Goal: Task Accomplishment & Management: Complete application form

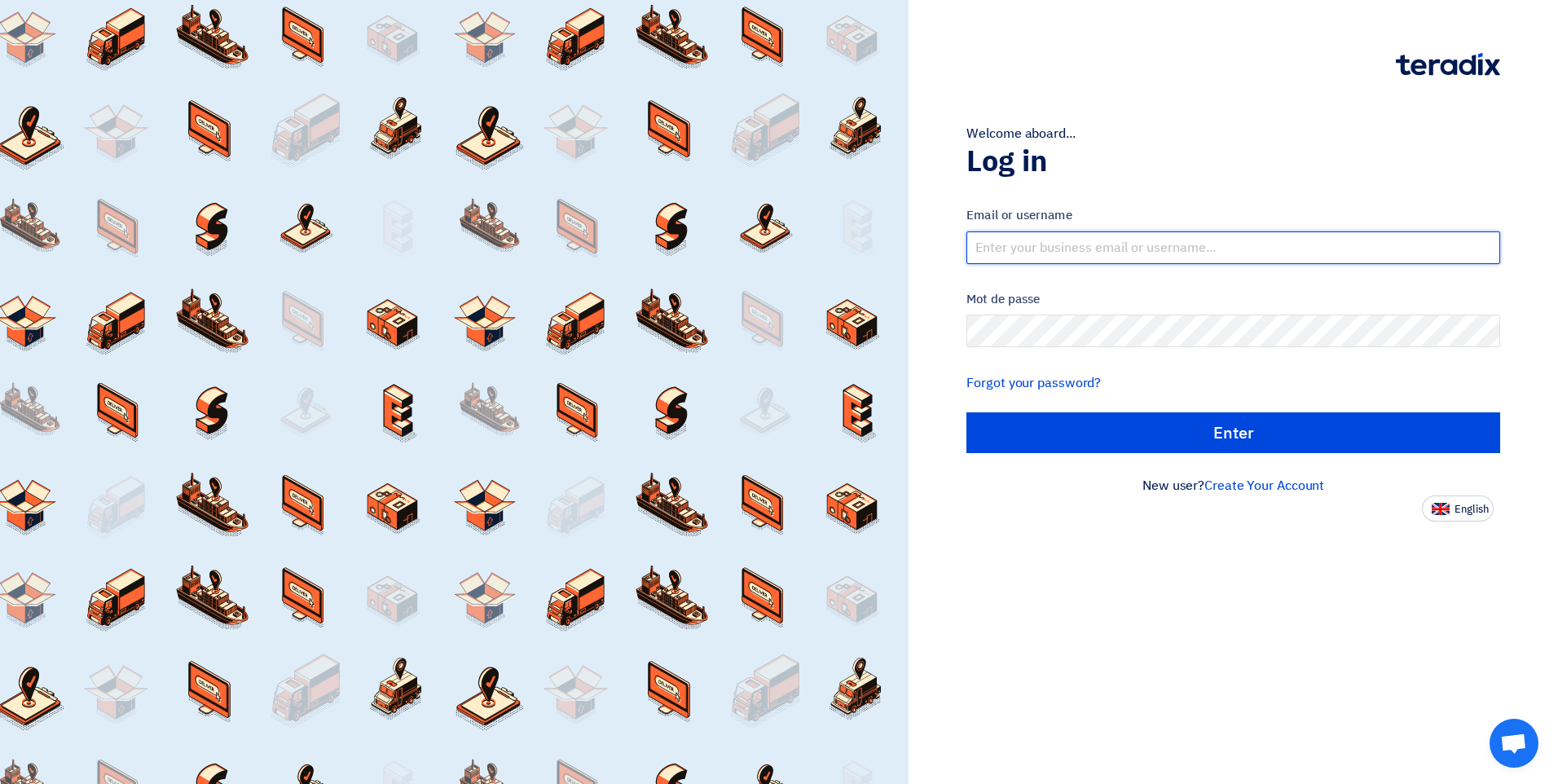
click at [1117, 242] on input "text" at bounding box center [1233, 247] width 534 height 33
type input "[EMAIL_ADDRESS][DOMAIN_NAME]"
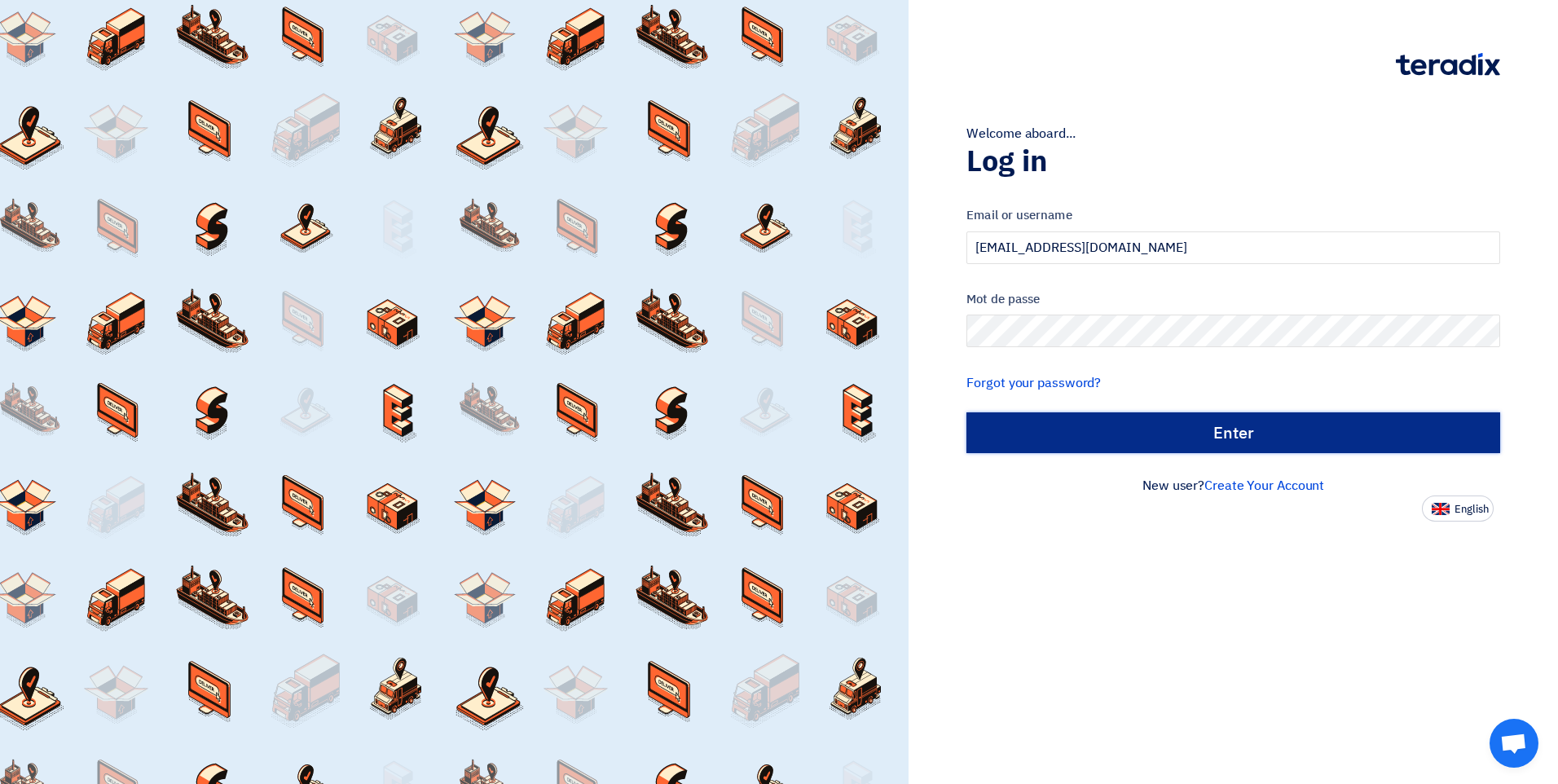
click at [1171, 424] on input "الدخول" at bounding box center [1233, 432] width 534 height 41
type input "Sign in"
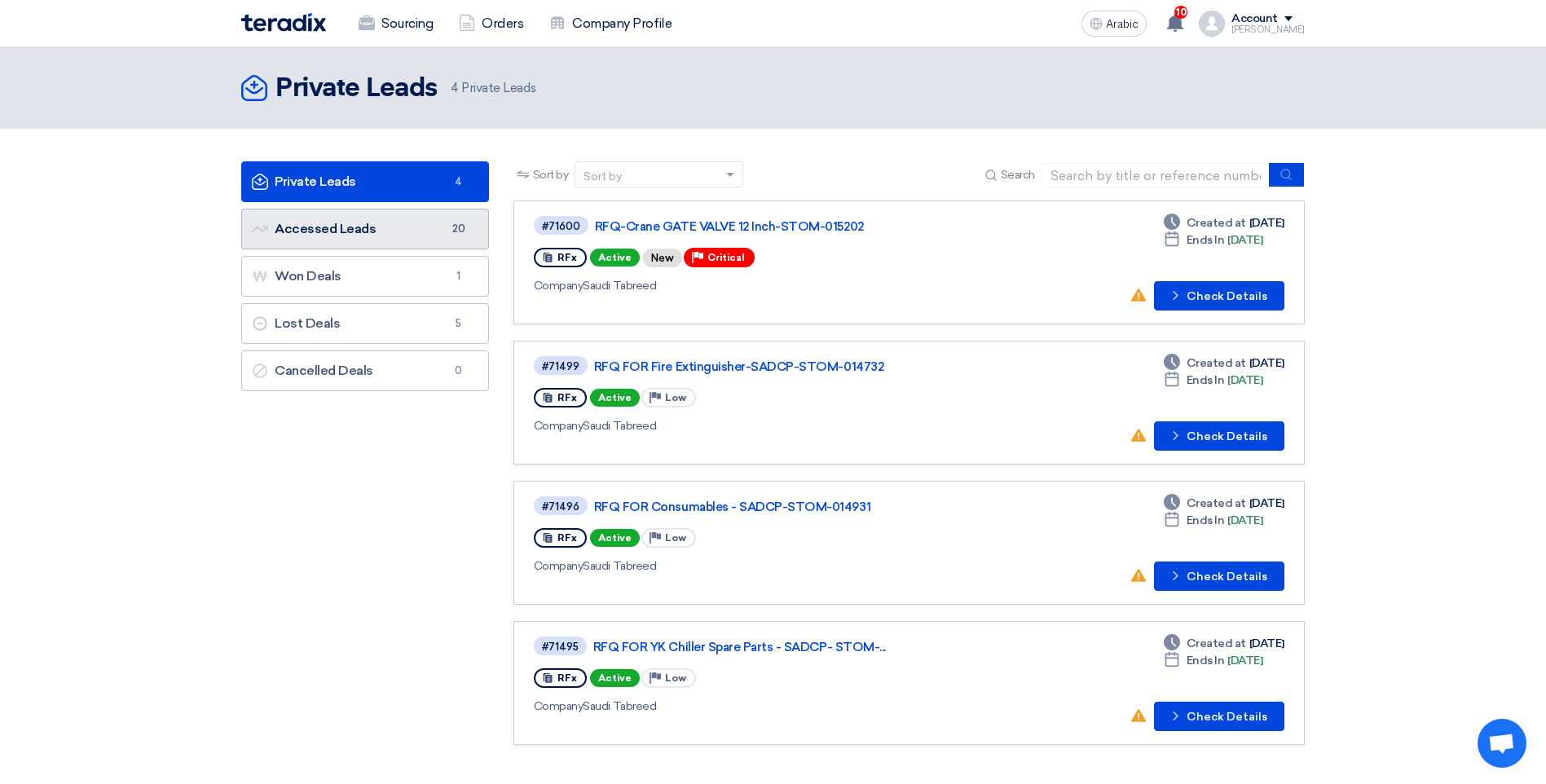
click at [377, 237] on link "Accessed Leads Accessed Leads 20" at bounding box center [365, 229] width 248 height 41
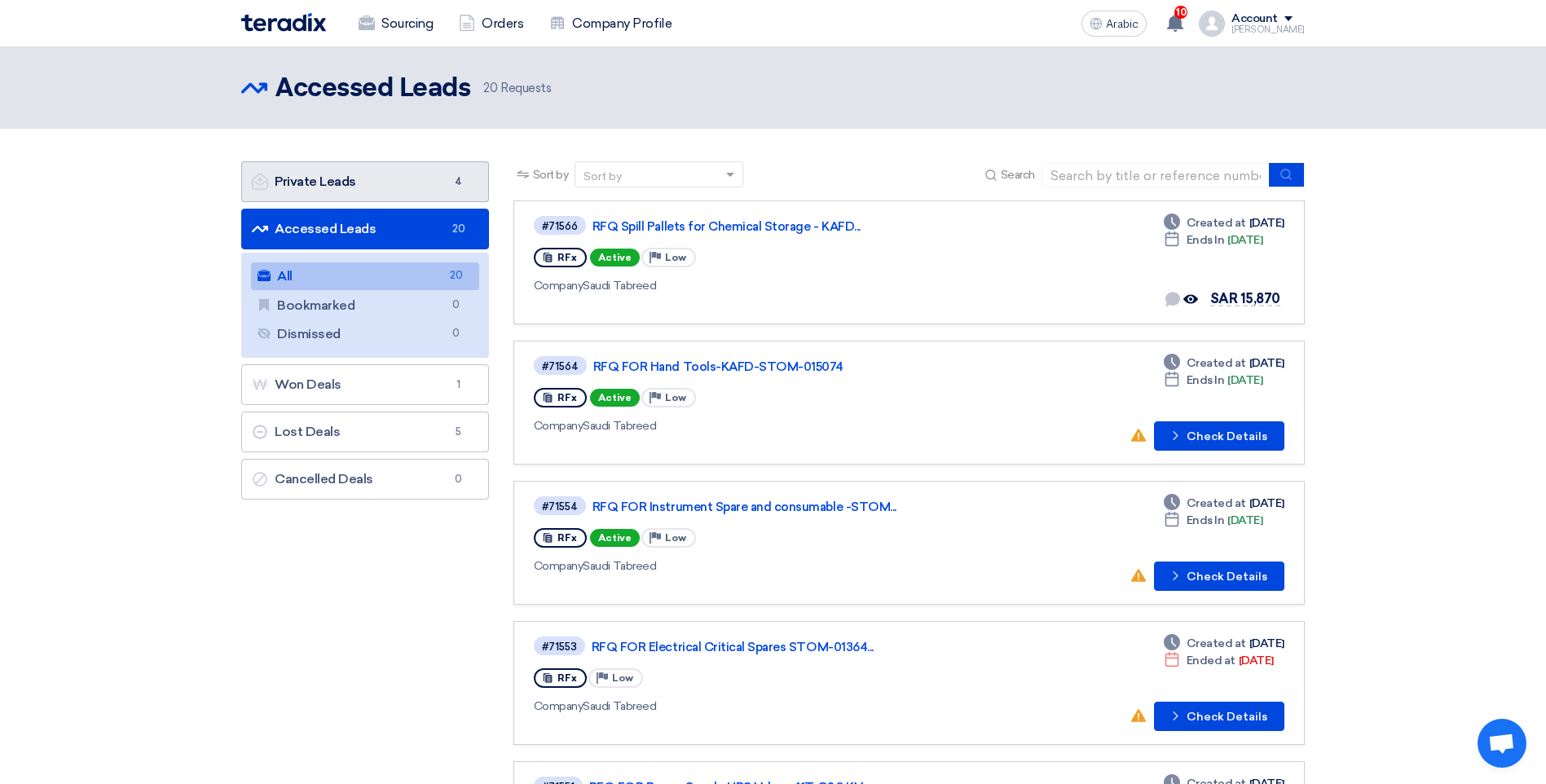
click at [375, 194] on link "Private Leads Private Leads 4" at bounding box center [365, 181] width 248 height 41
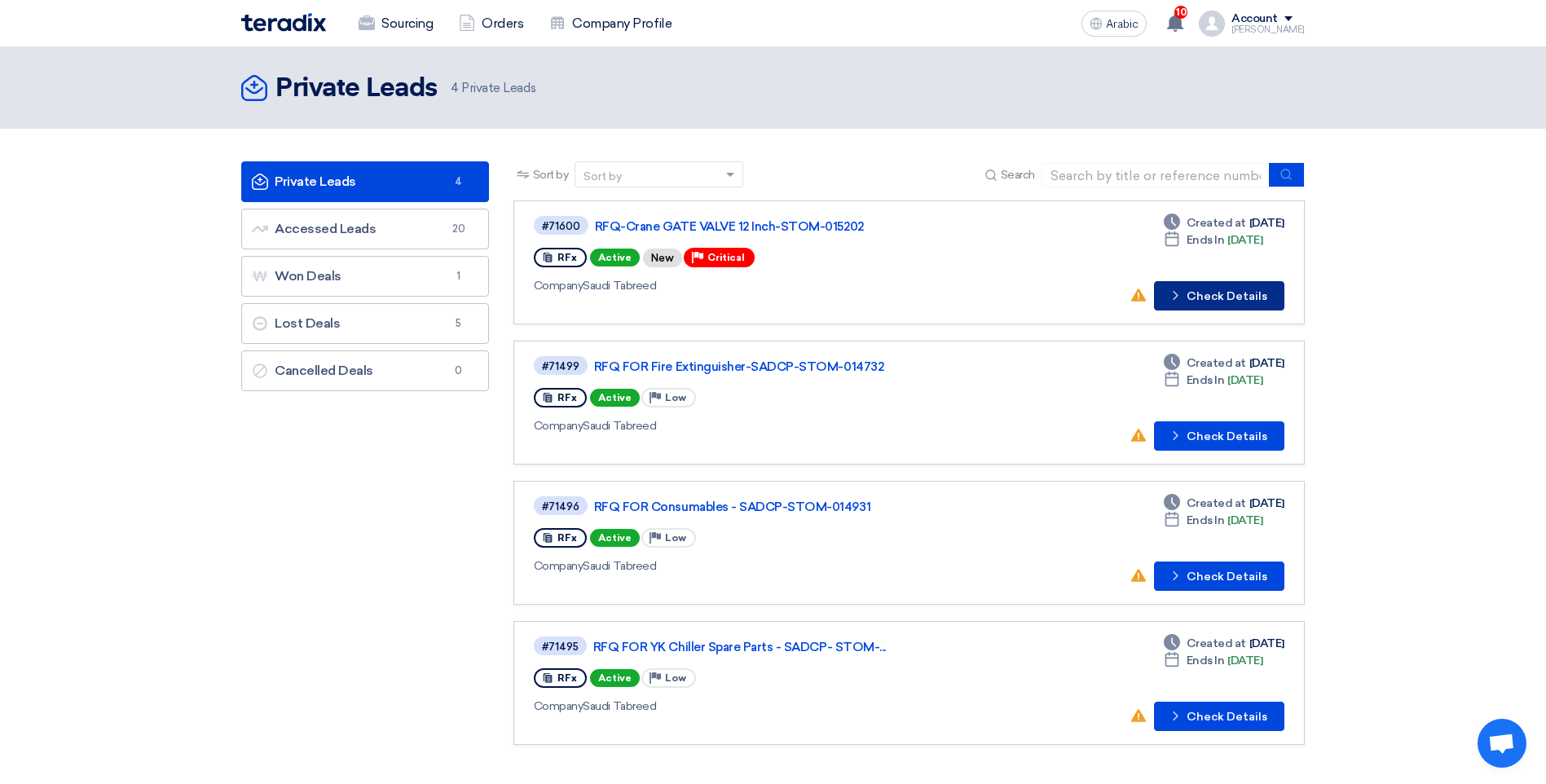
click at [1205, 291] on font "Check Details" at bounding box center [1226, 297] width 80 height 12
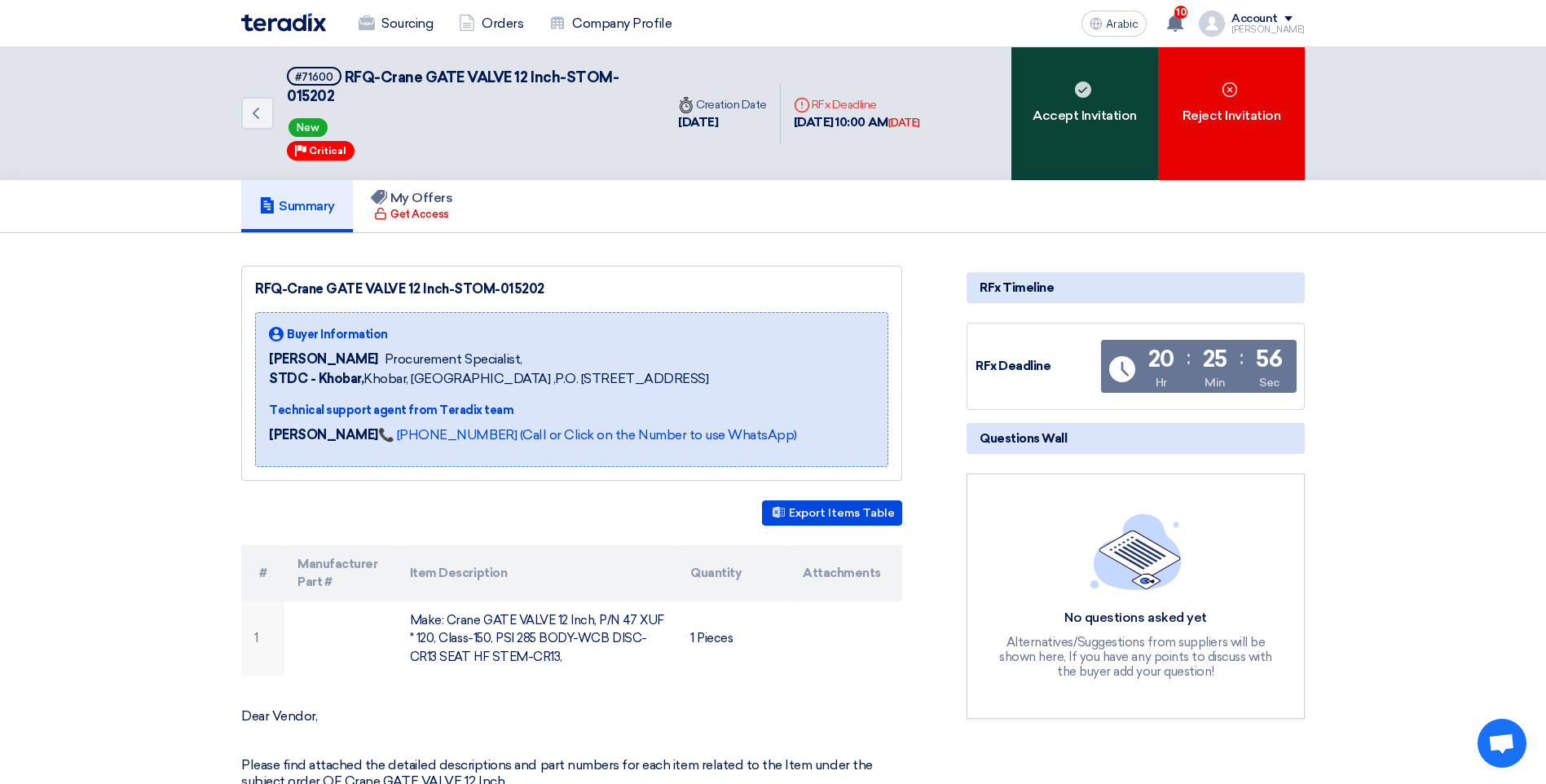
click at [1070, 145] on div "Accept Invitation" at bounding box center [1084, 114] width 147 height 133
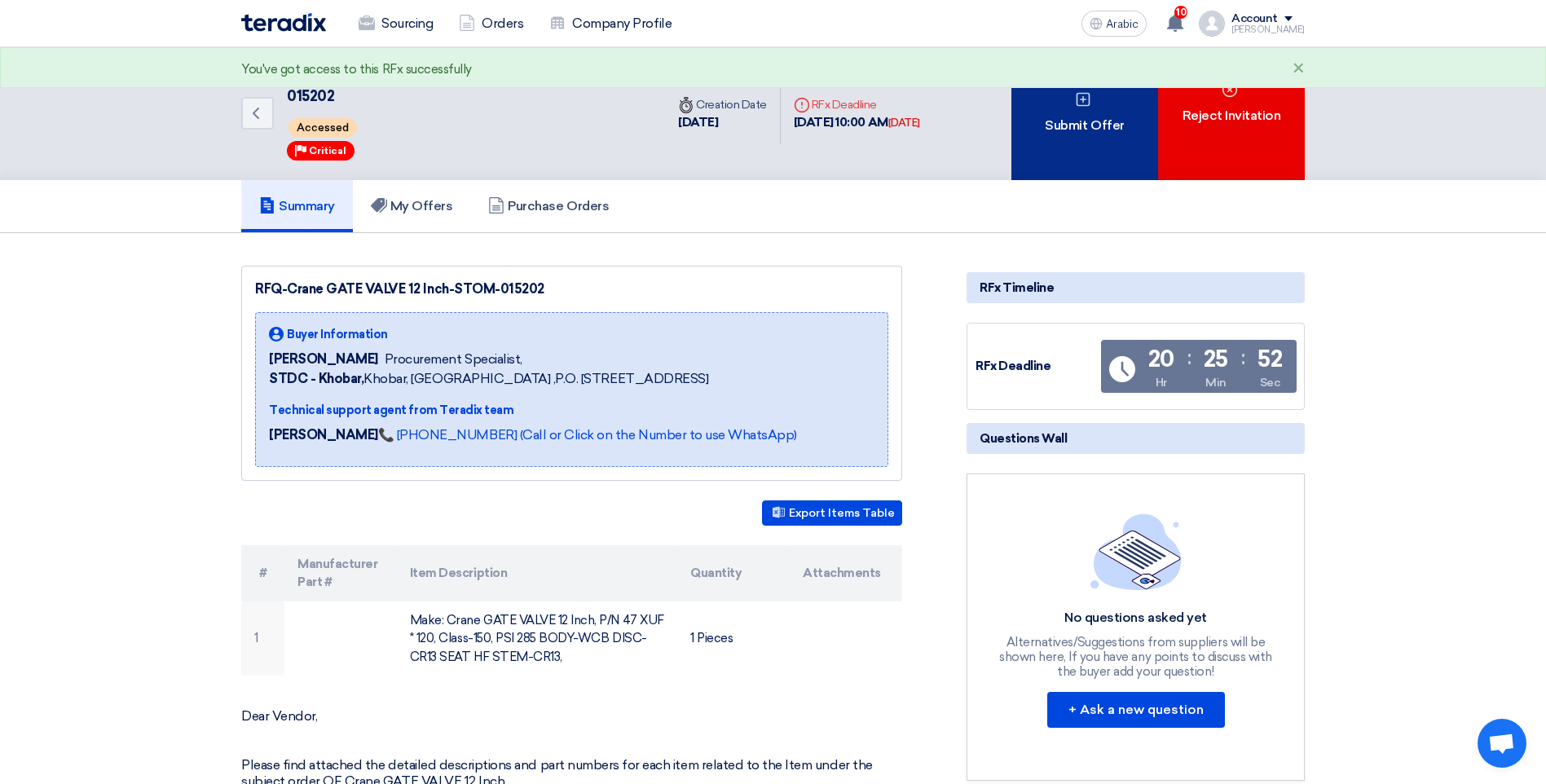
click at [1070, 145] on div "Submit Offer" at bounding box center [1084, 114] width 147 height 133
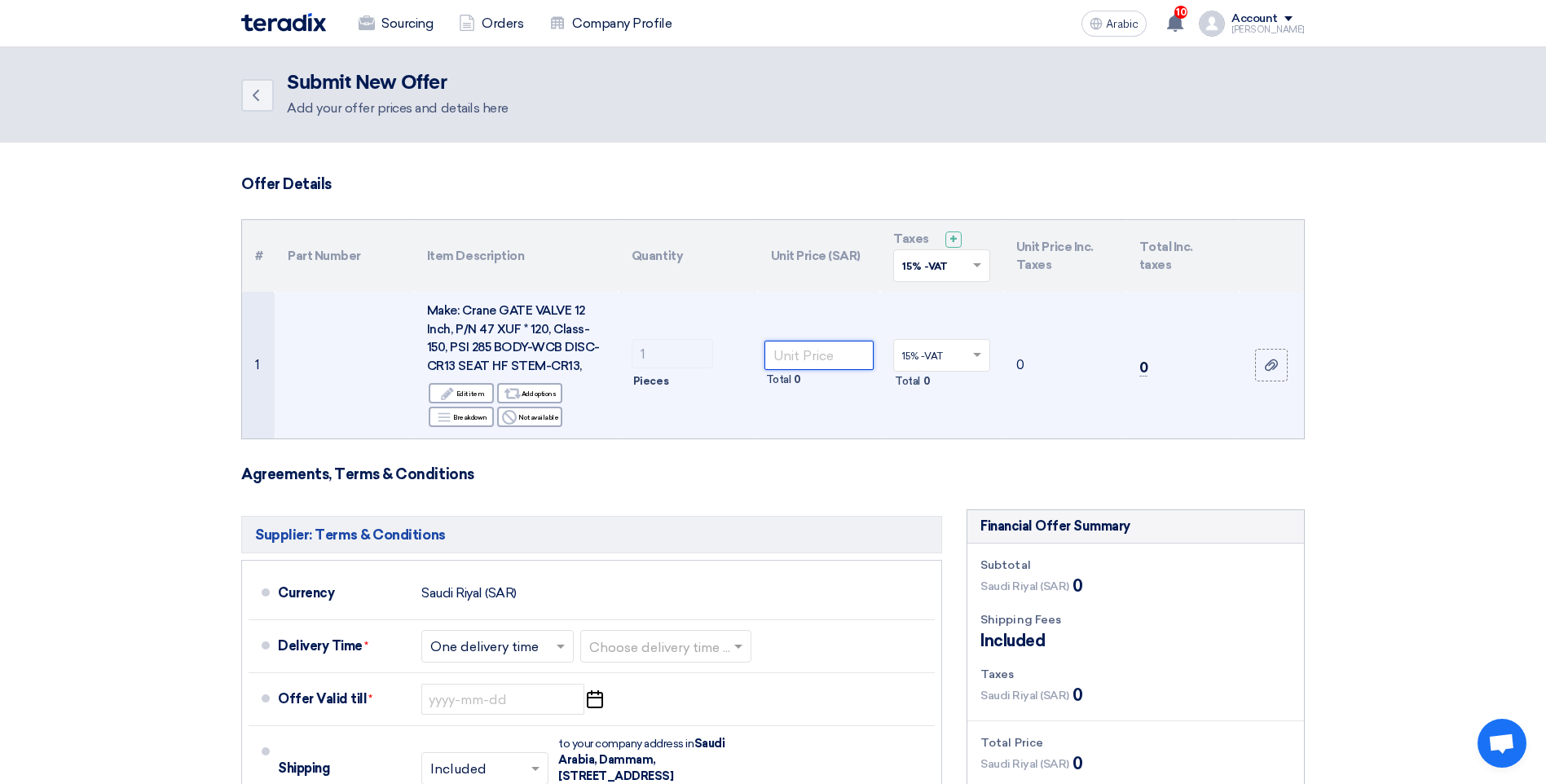
click at [802, 365] on input "number" at bounding box center [819, 355] width 110 height 30
type input "10630"
click at [1014, 407] on td "12224.5" at bounding box center [1065, 365] width 123 height 147
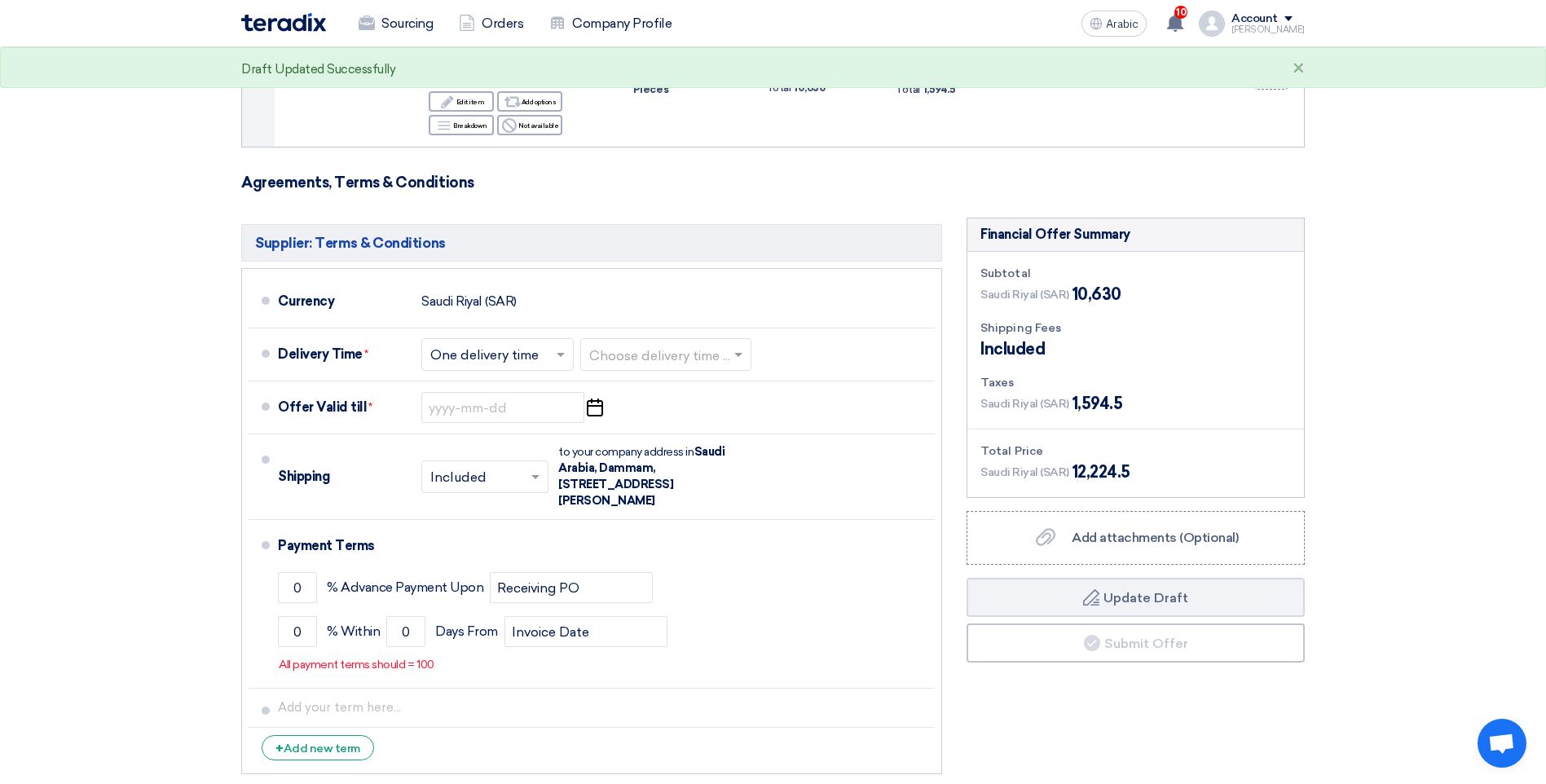
scroll to position [326, 0]
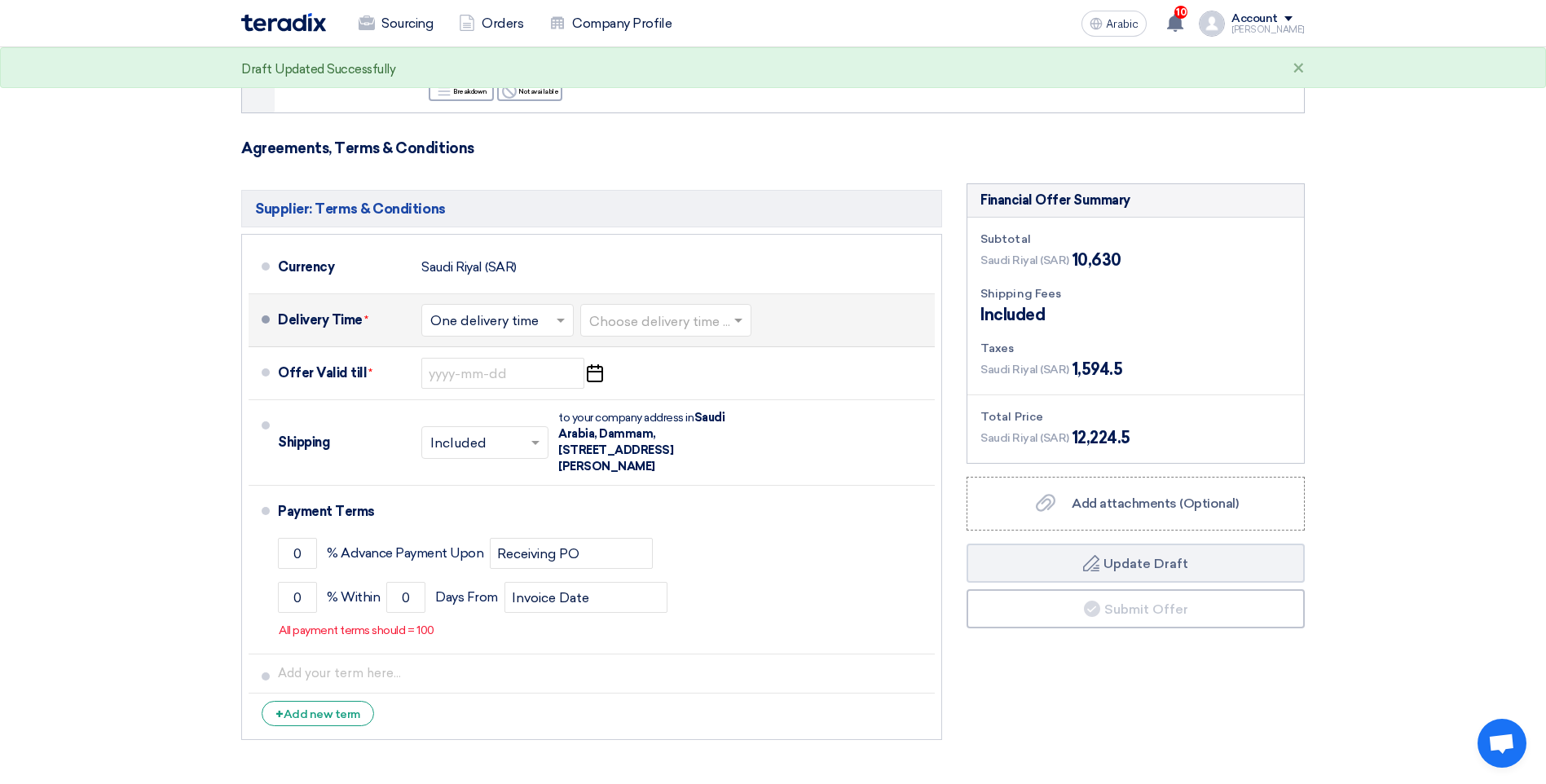
click at [639, 328] on input "text" at bounding box center [667, 322] width 155 height 24
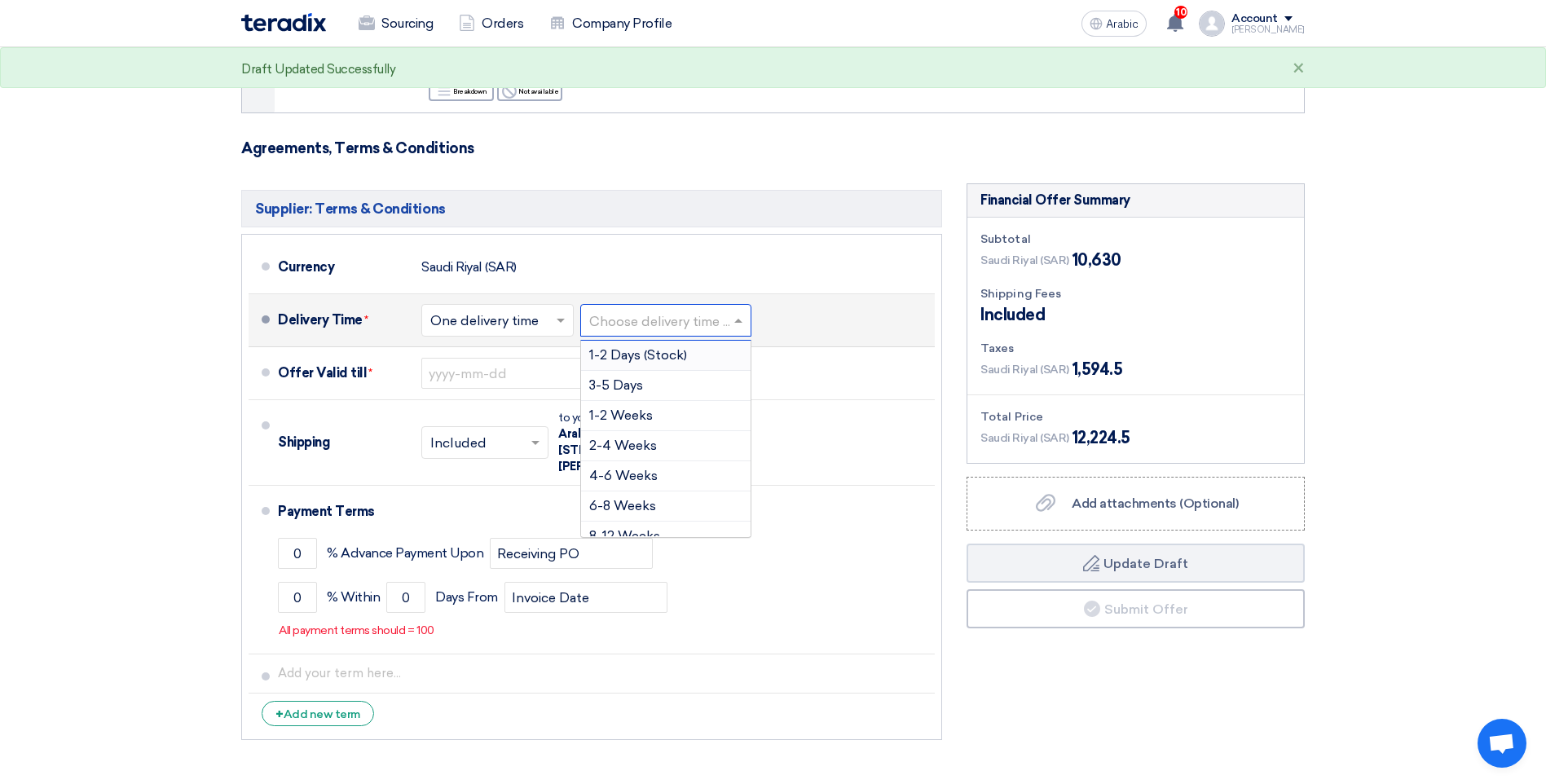
click at [635, 360] on span "1-2 Days (Stock)" at bounding box center [638, 355] width 98 height 16
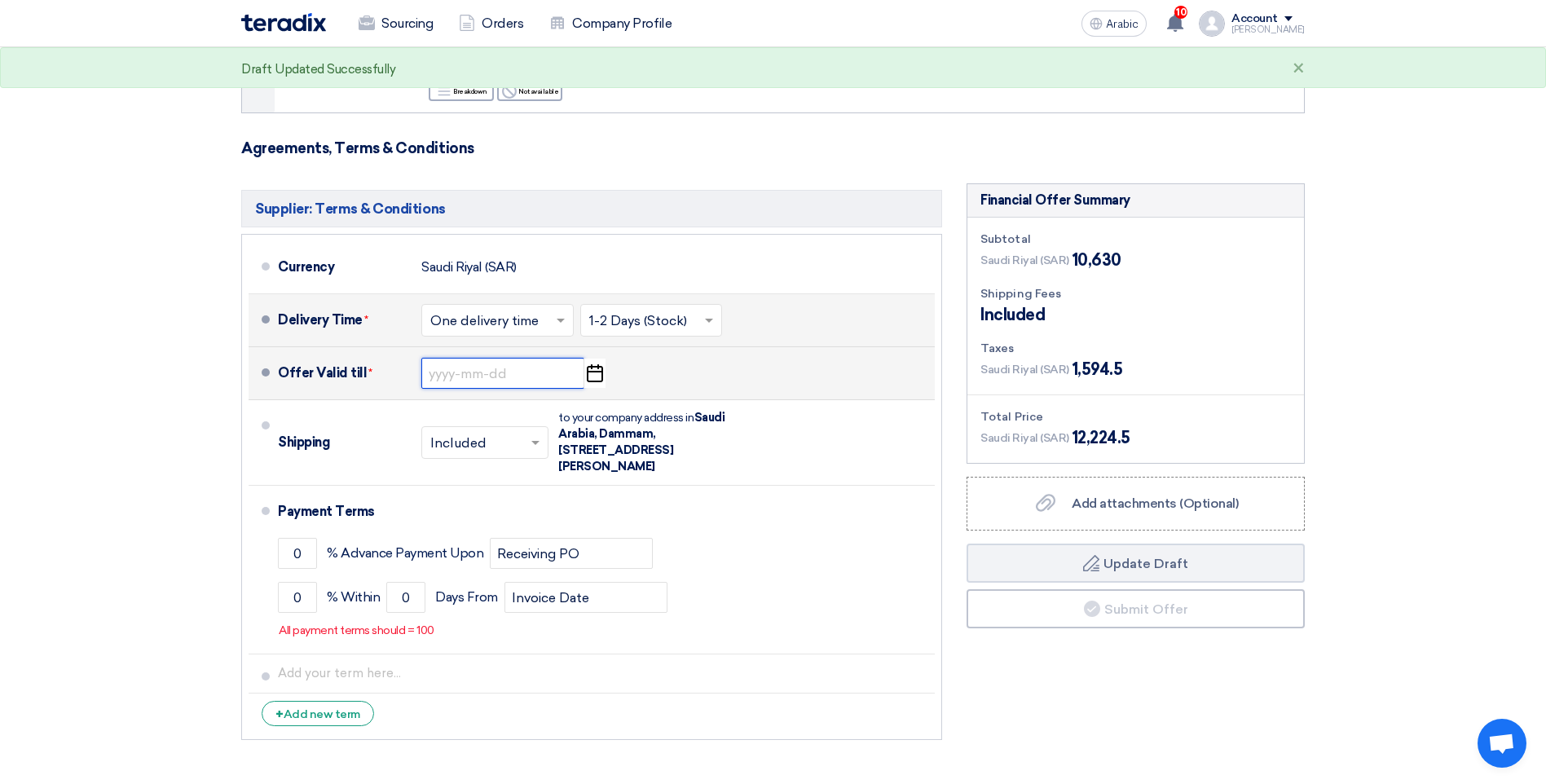
click at [542, 379] on input at bounding box center [502, 372] width 163 height 31
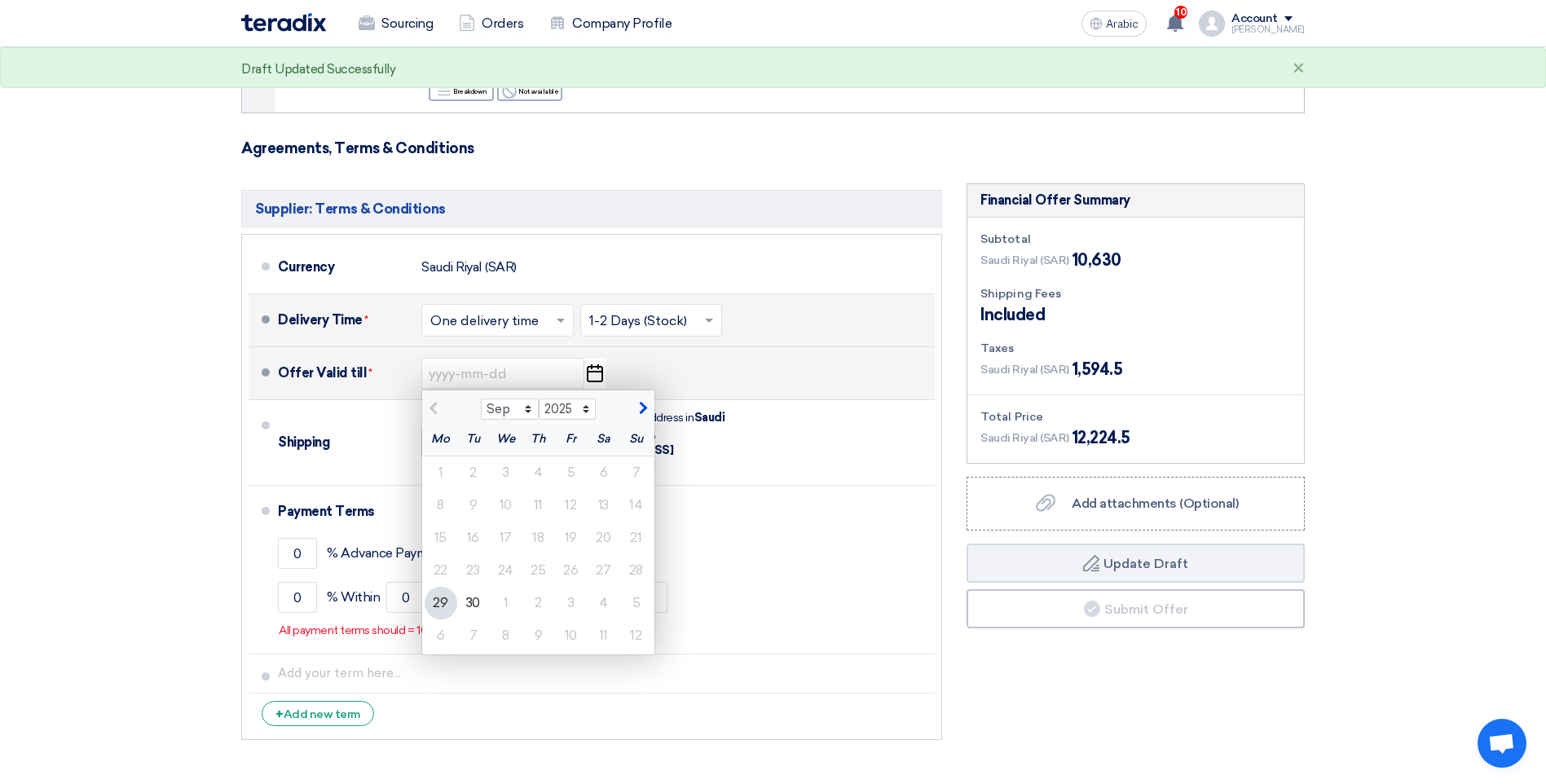
click at [637, 407] on span "button" at bounding box center [641, 408] width 9 height 15
select select "10"
click at [525, 495] on div "9" at bounding box center [538, 505] width 33 height 33
type input "10/9/2025"
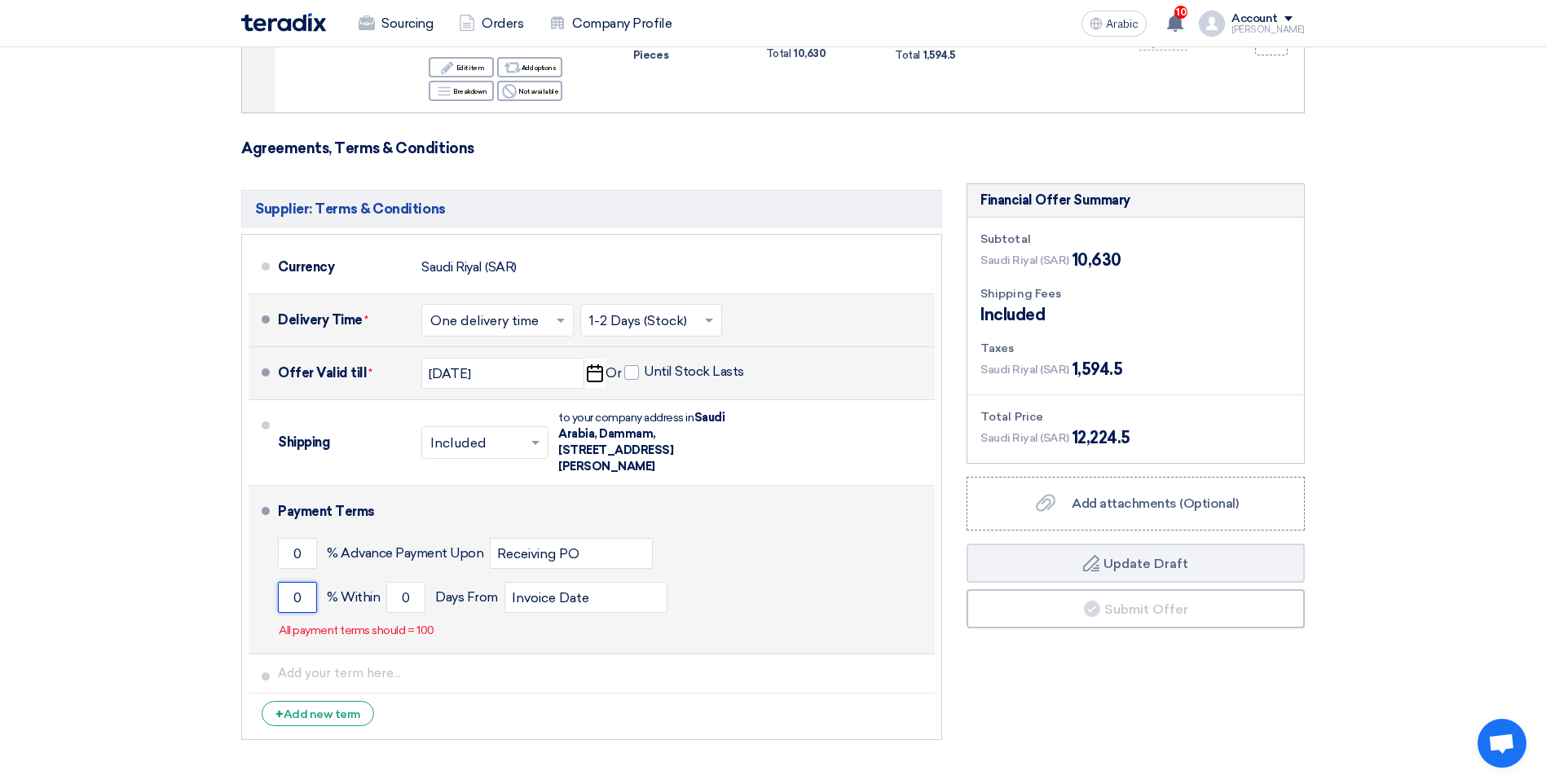
click at [292, 601] on input "0" at bounding box center [297, 596] width 39 height 31
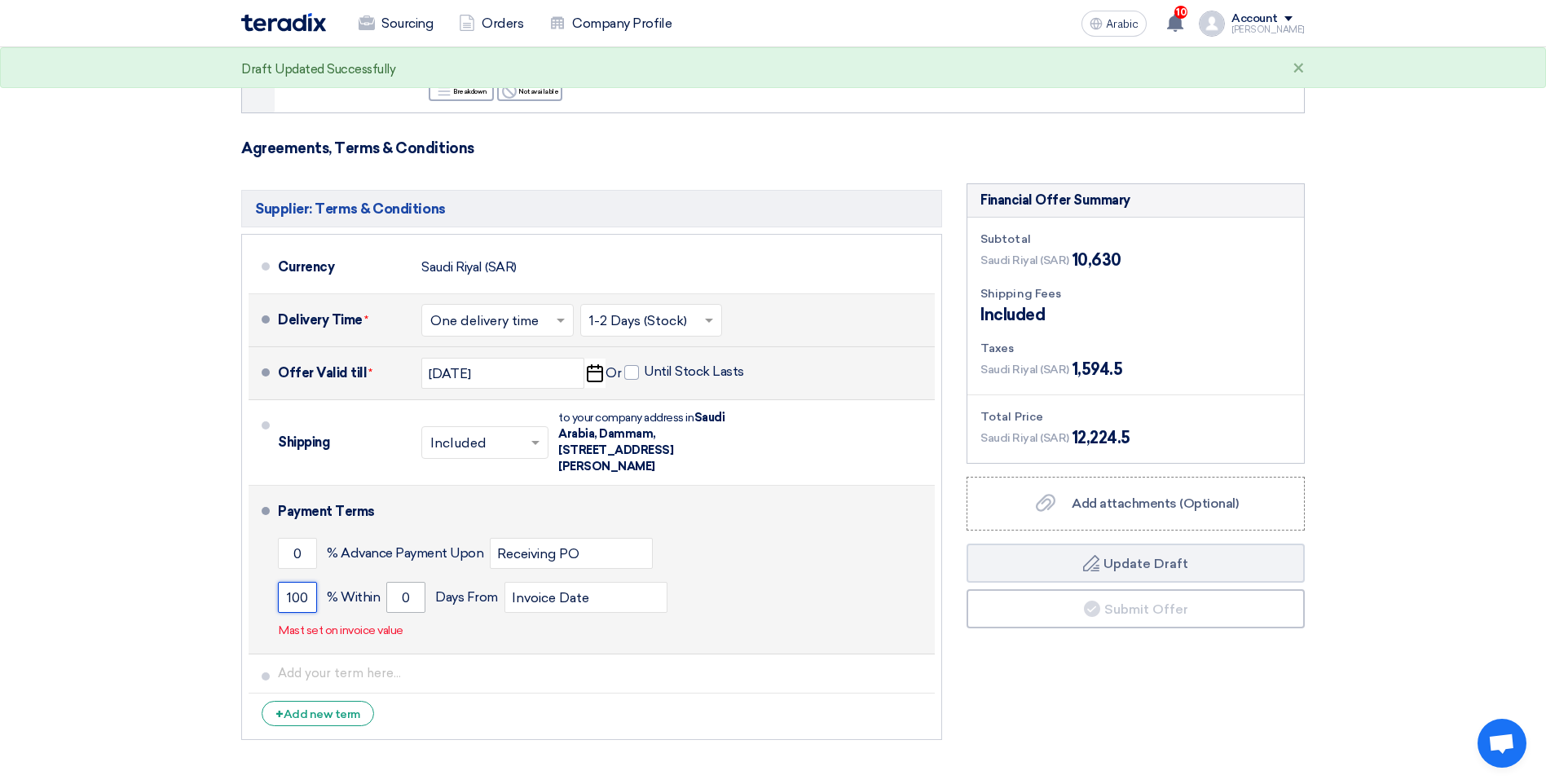
type input "100"
click at [394, 596] on input "0" at bounding box center [405, 596] width 39 height 31
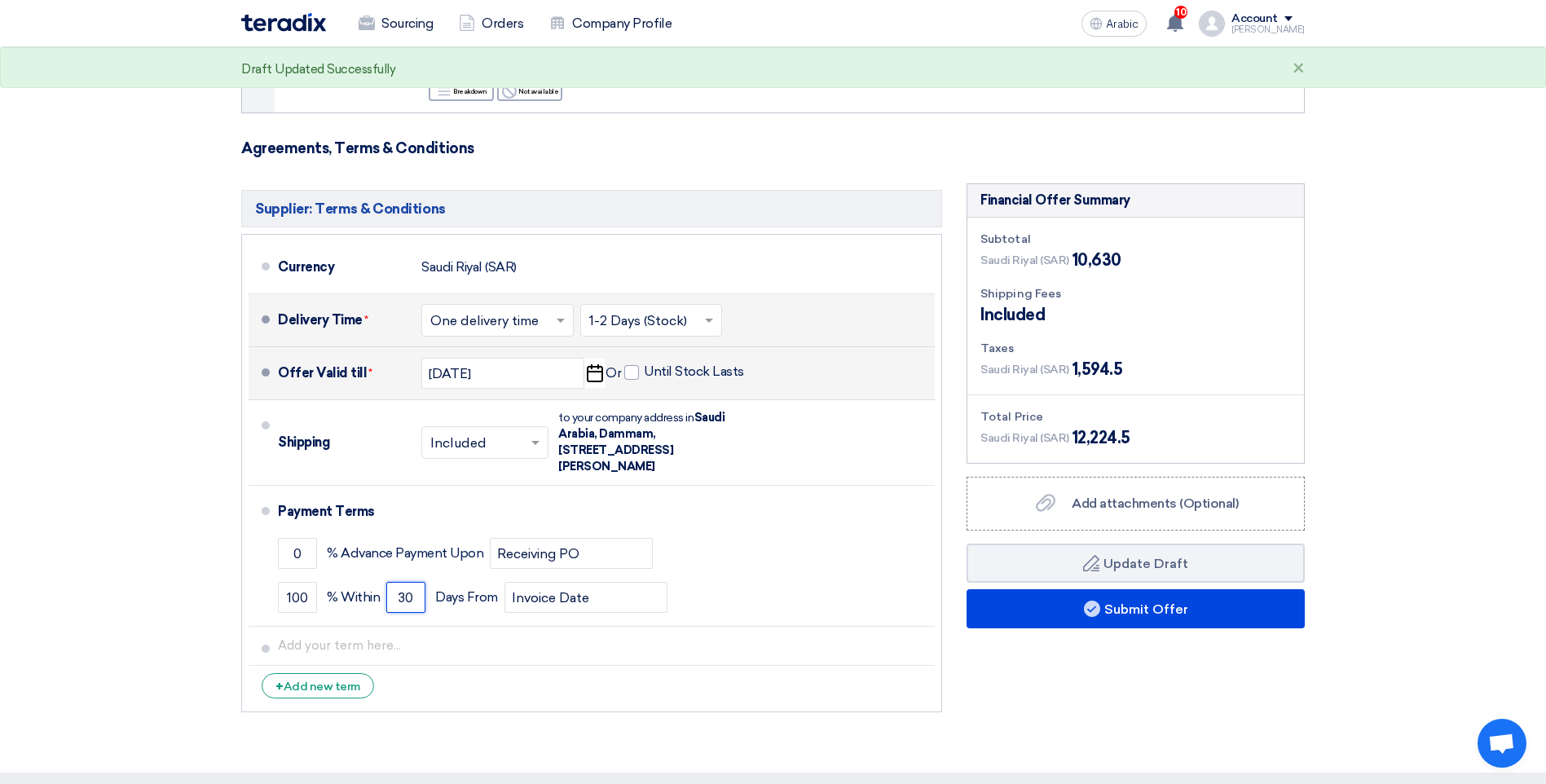
type input "30"
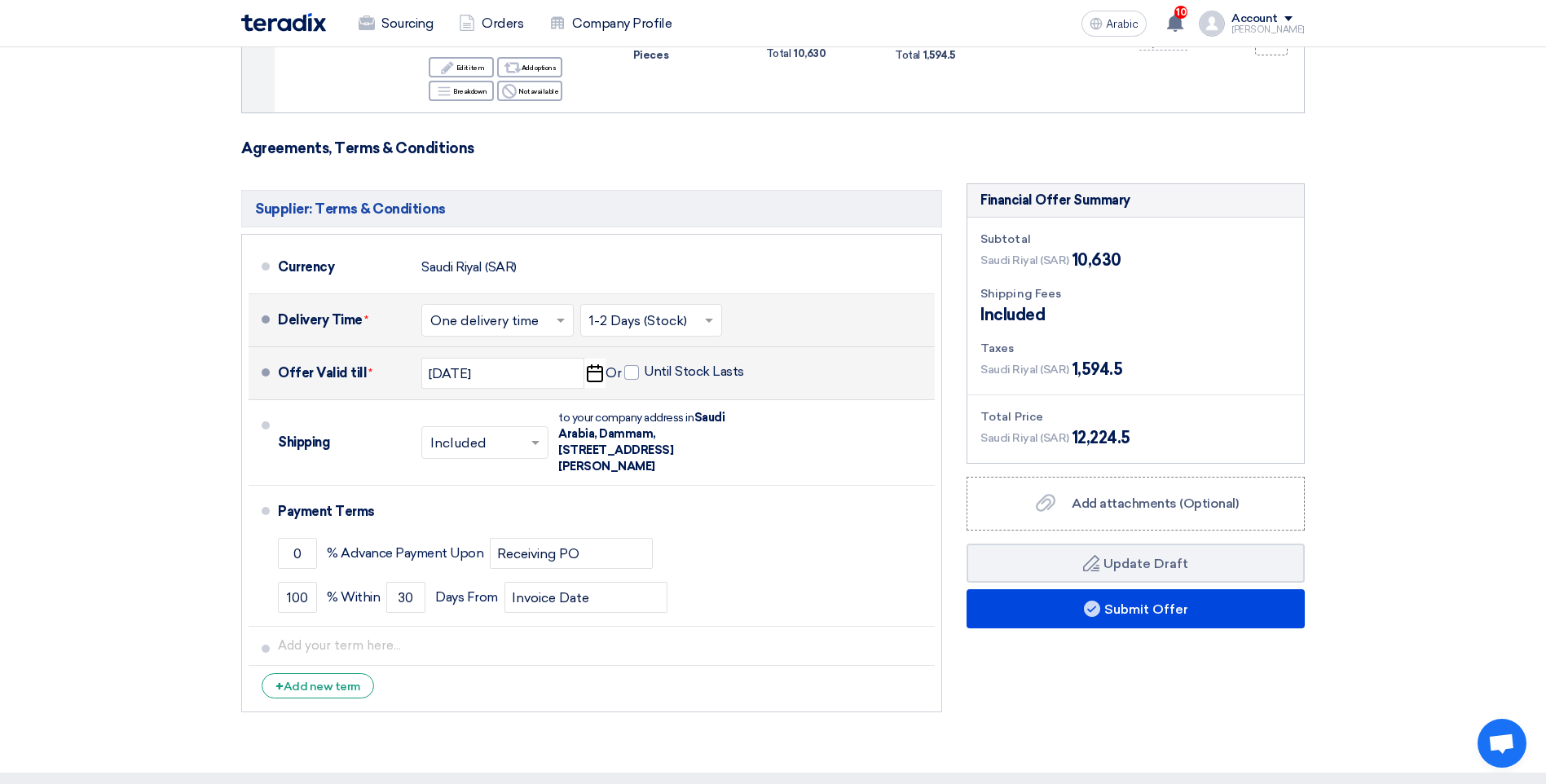
click at [1397, 80] on section "Offer Details # Part Number Item Description Quantity Unit Price (SAR) Taxes + …" at bounding box center [773, 294] width 1546 height 955
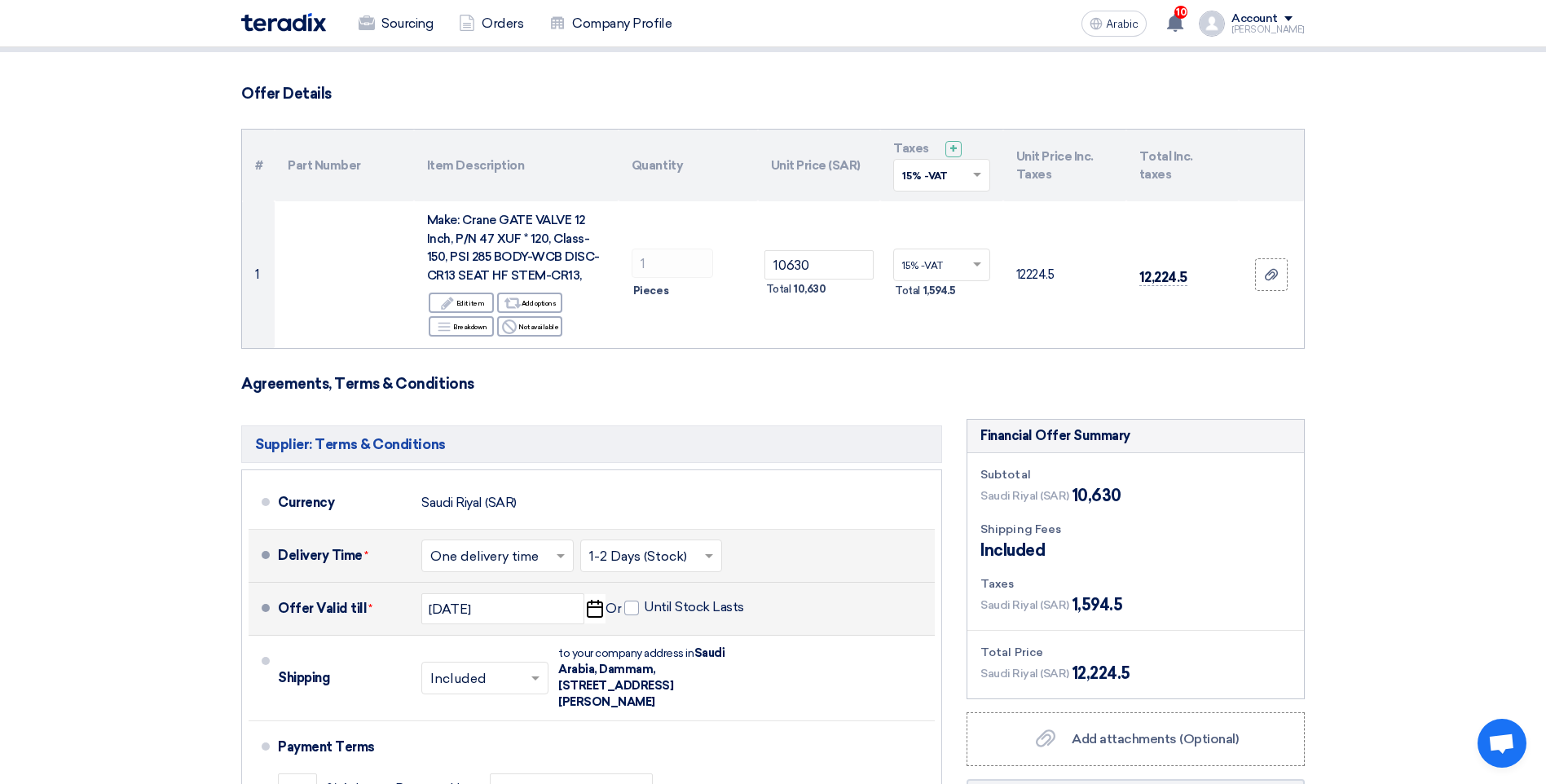
scroll to position [81, 0]
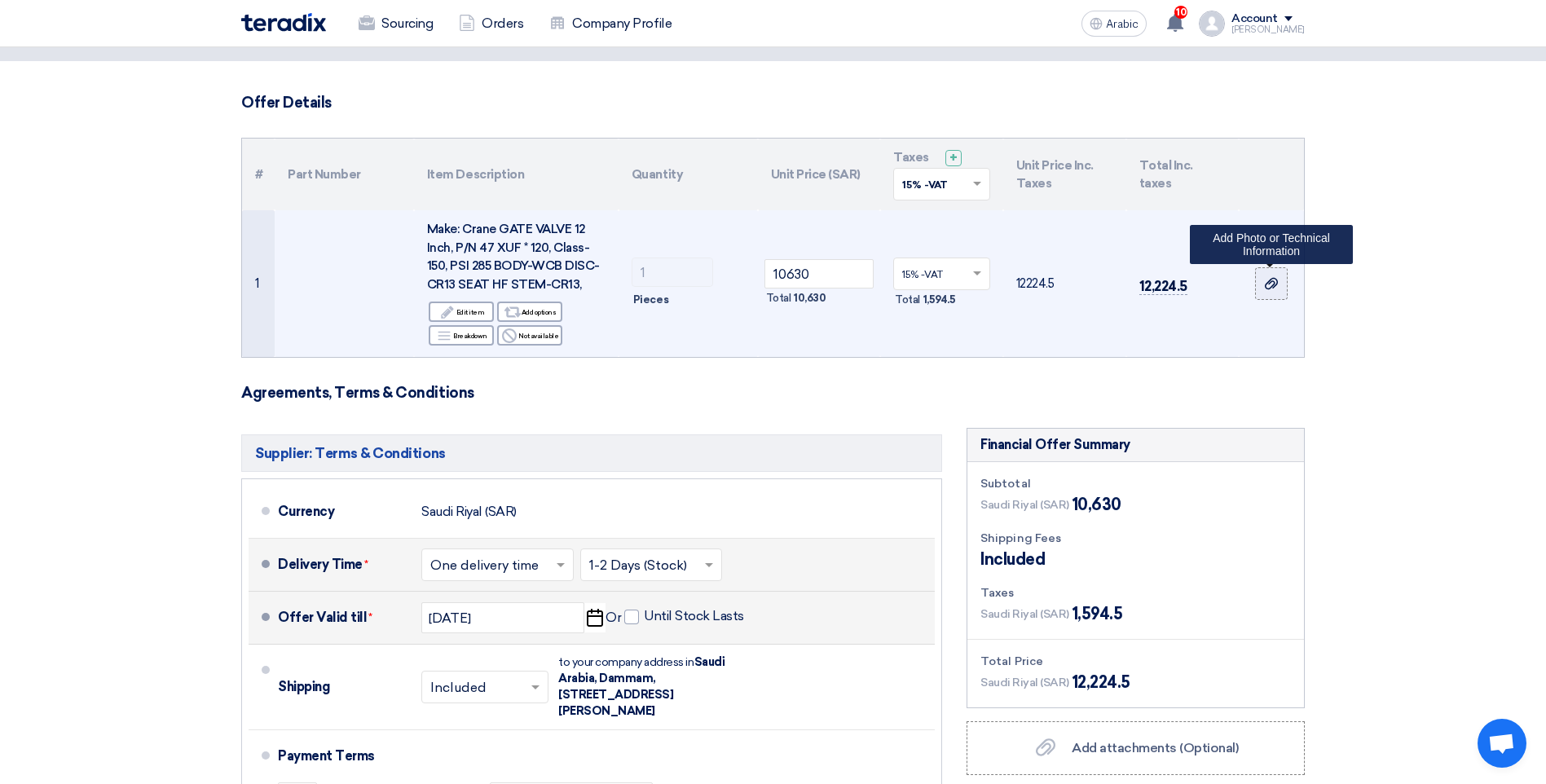
click at [1268, 289] on use at bounding box center [1271, 284] width 13 height 12
click at [0, 0] on input "file" at bounding box center [0, 0] width 0 height 0
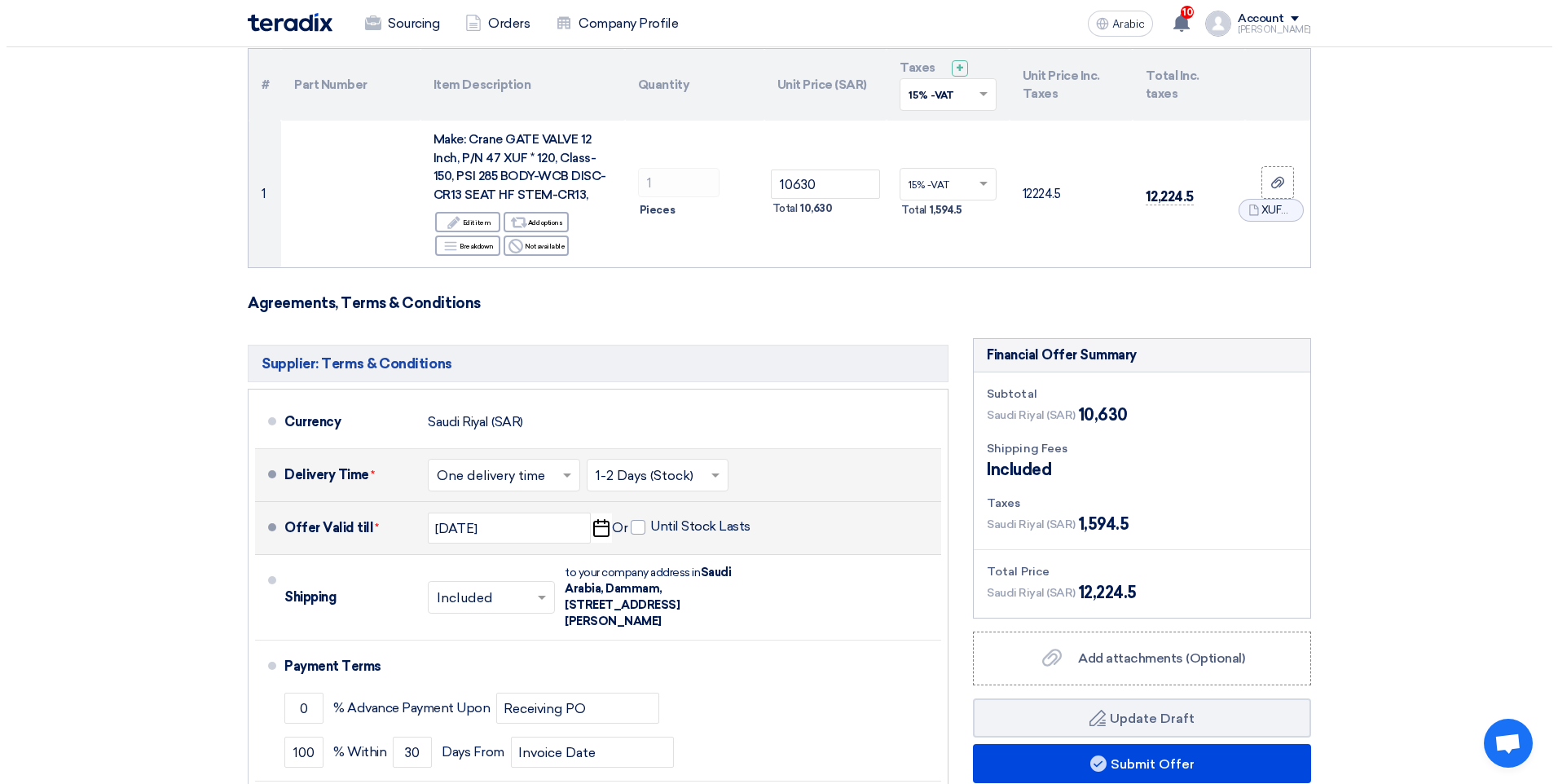
scroll to position [326, 0]
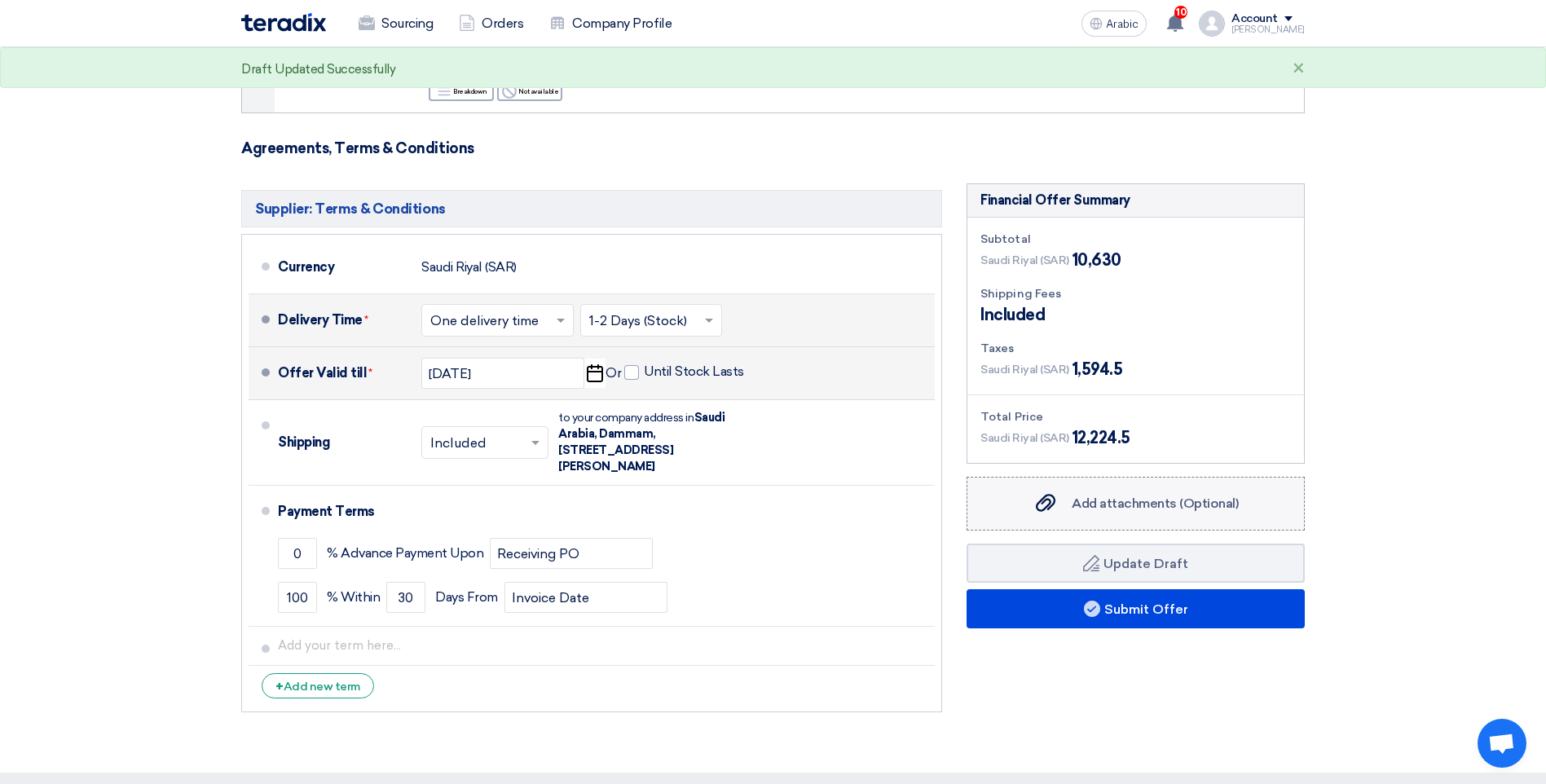
click at [1041, 507] on icon "Add attachments (Optional)" at bounding box center [1046, 503] width 20 height 20
click at [0, 0] on input "Add attachments (Optional) Add attachments (Optional)" at bounding box center [0, 0] width 0 height 0
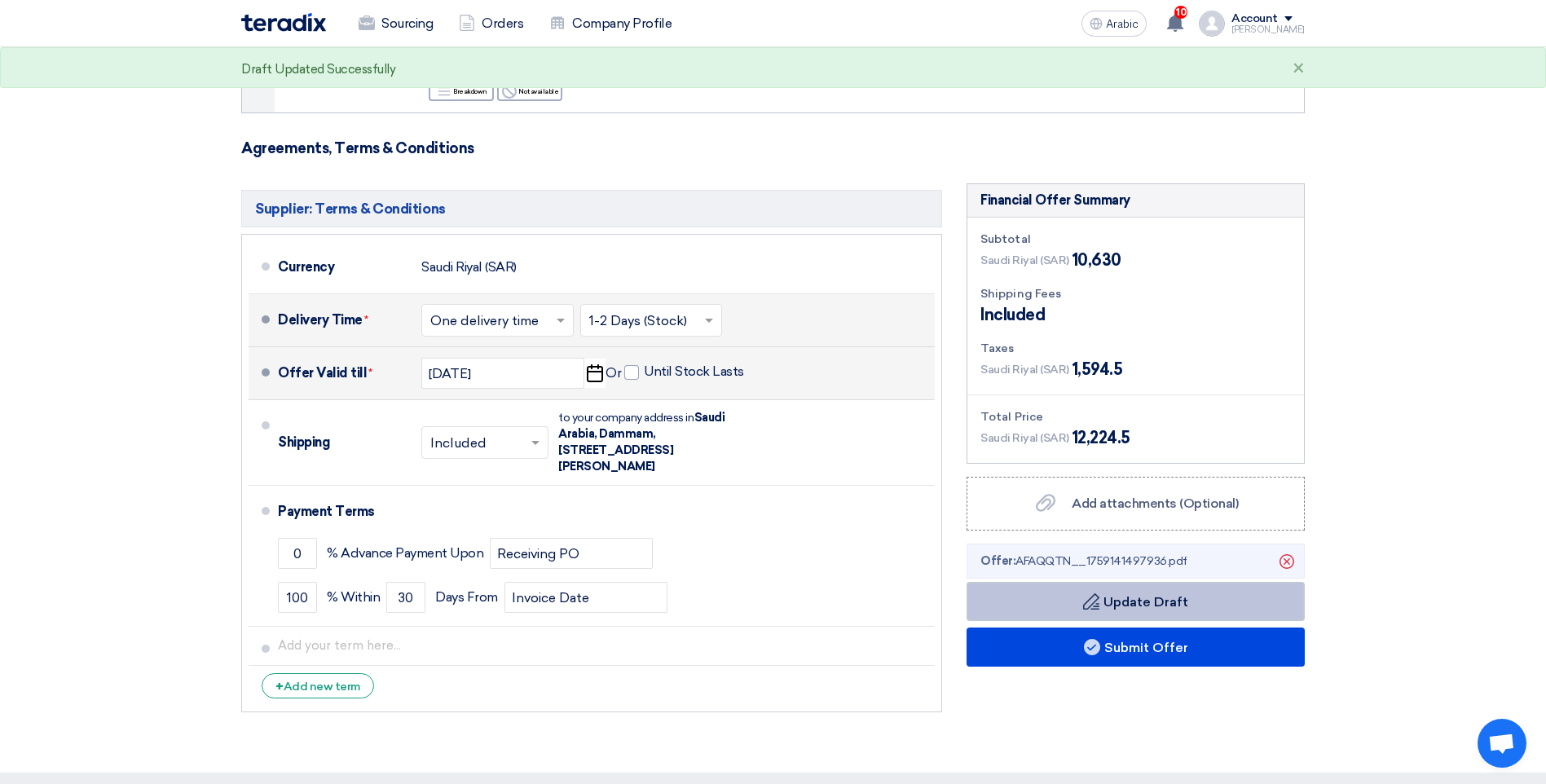
click at [1136, 587] on button "Draft Update Draft" at bounding box center [1135, 600] width 338 height 39
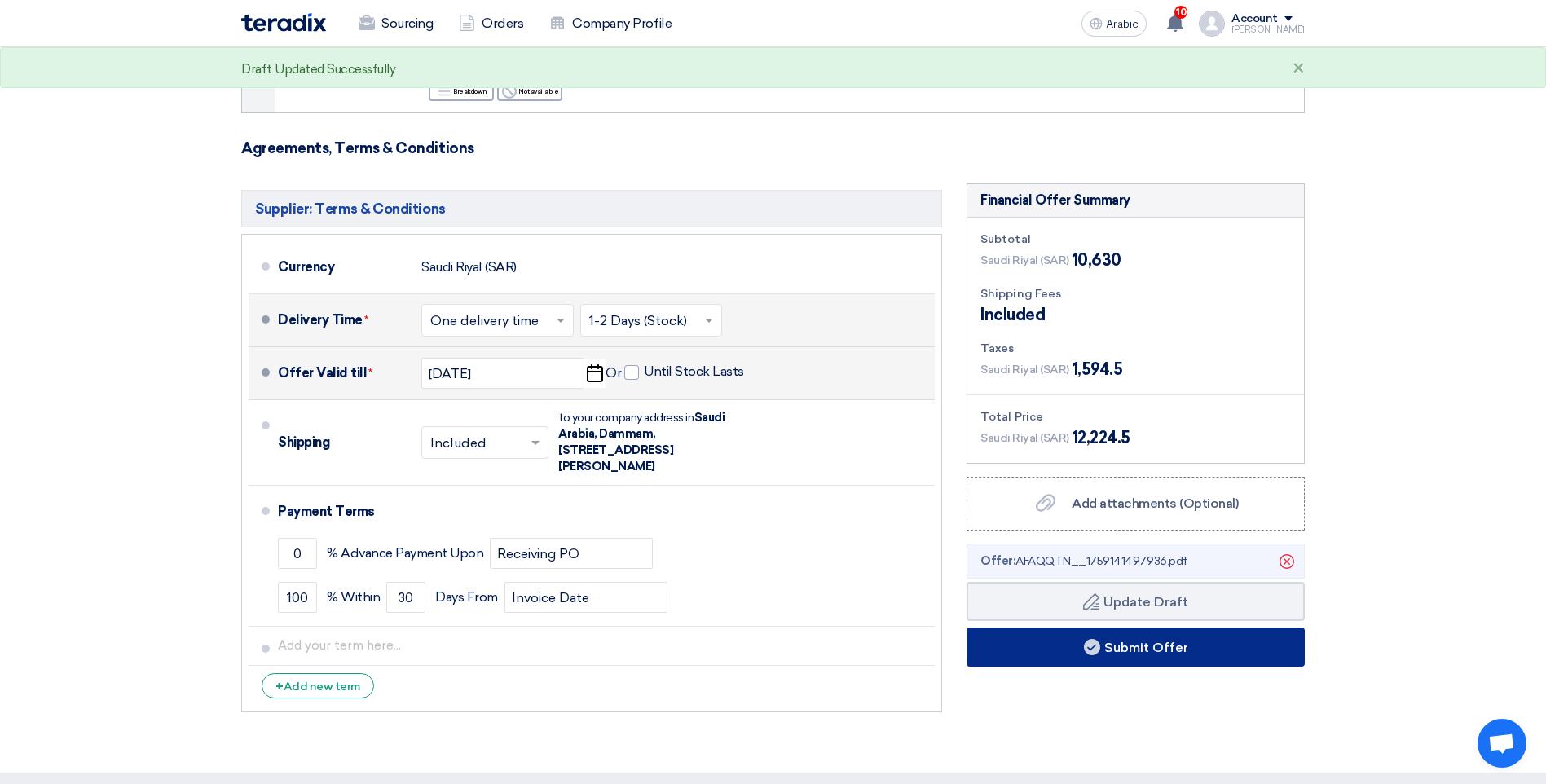
click at [1121, 647] on font "Submit Offer" at bounding box center [1146, 647] width 84 height 16
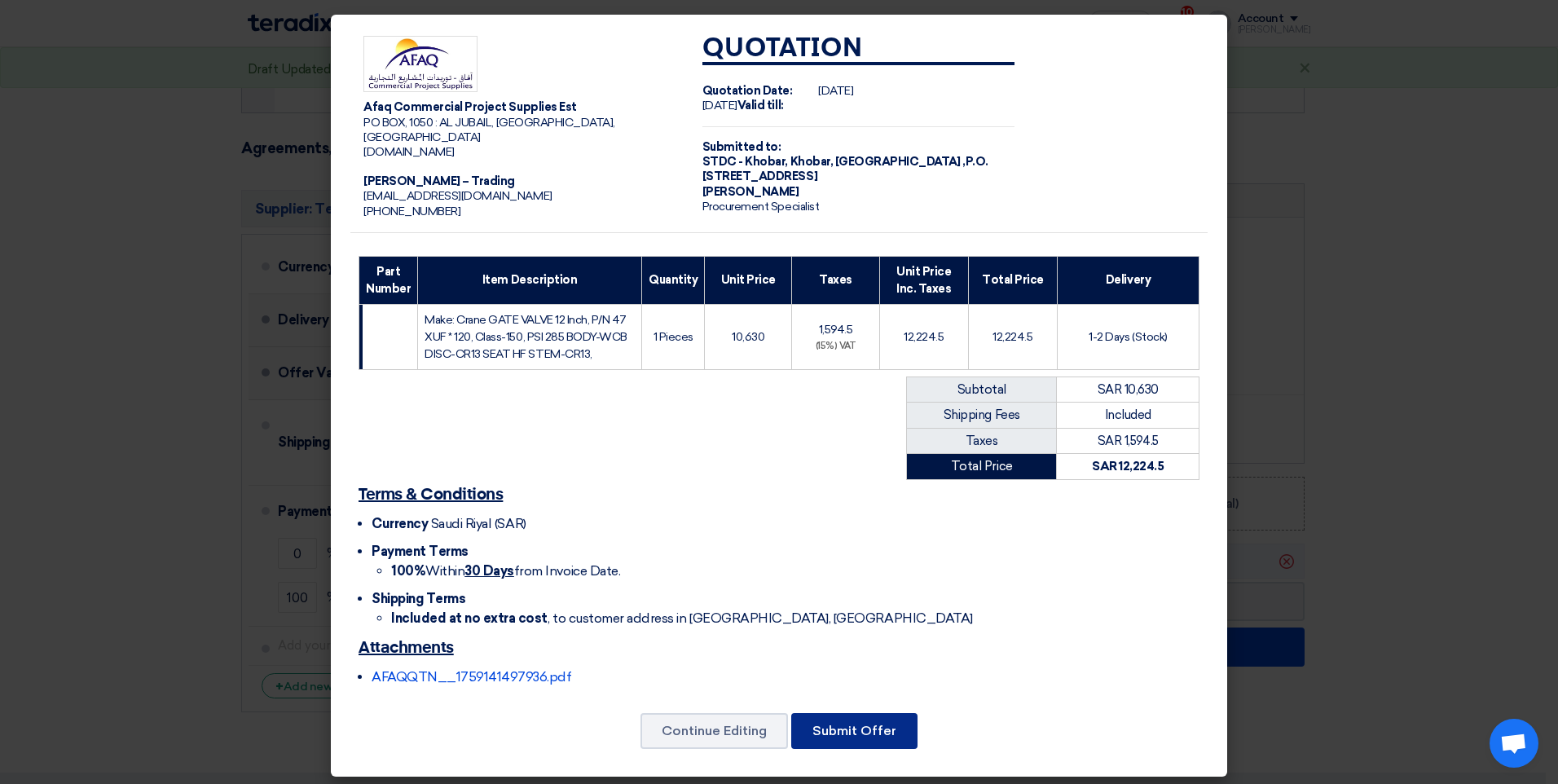
click at [871, 725] on button "Submit Offer" at bounding box center [855, 731] width 127 height 36
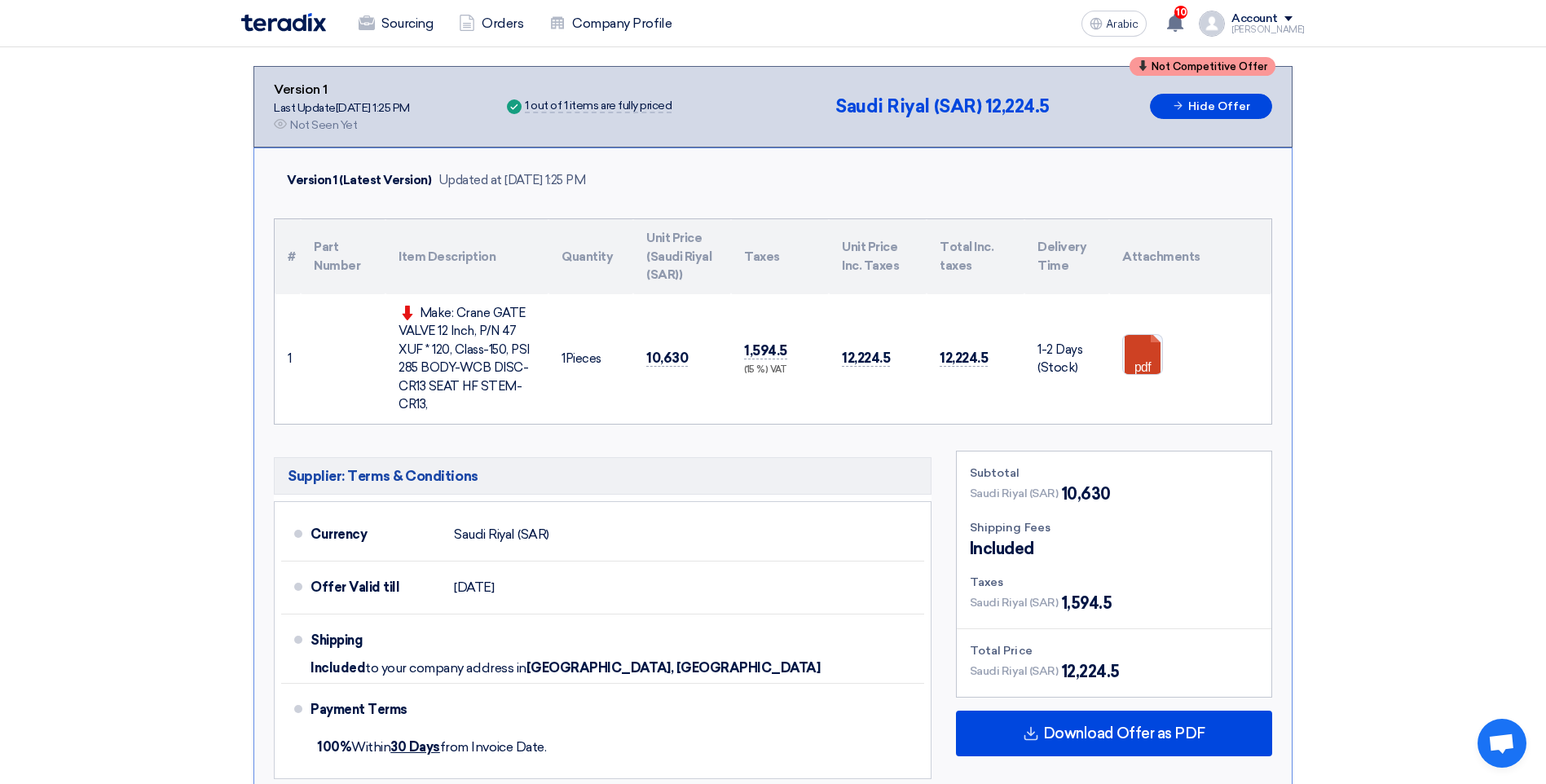
scroll to position [81, 0]
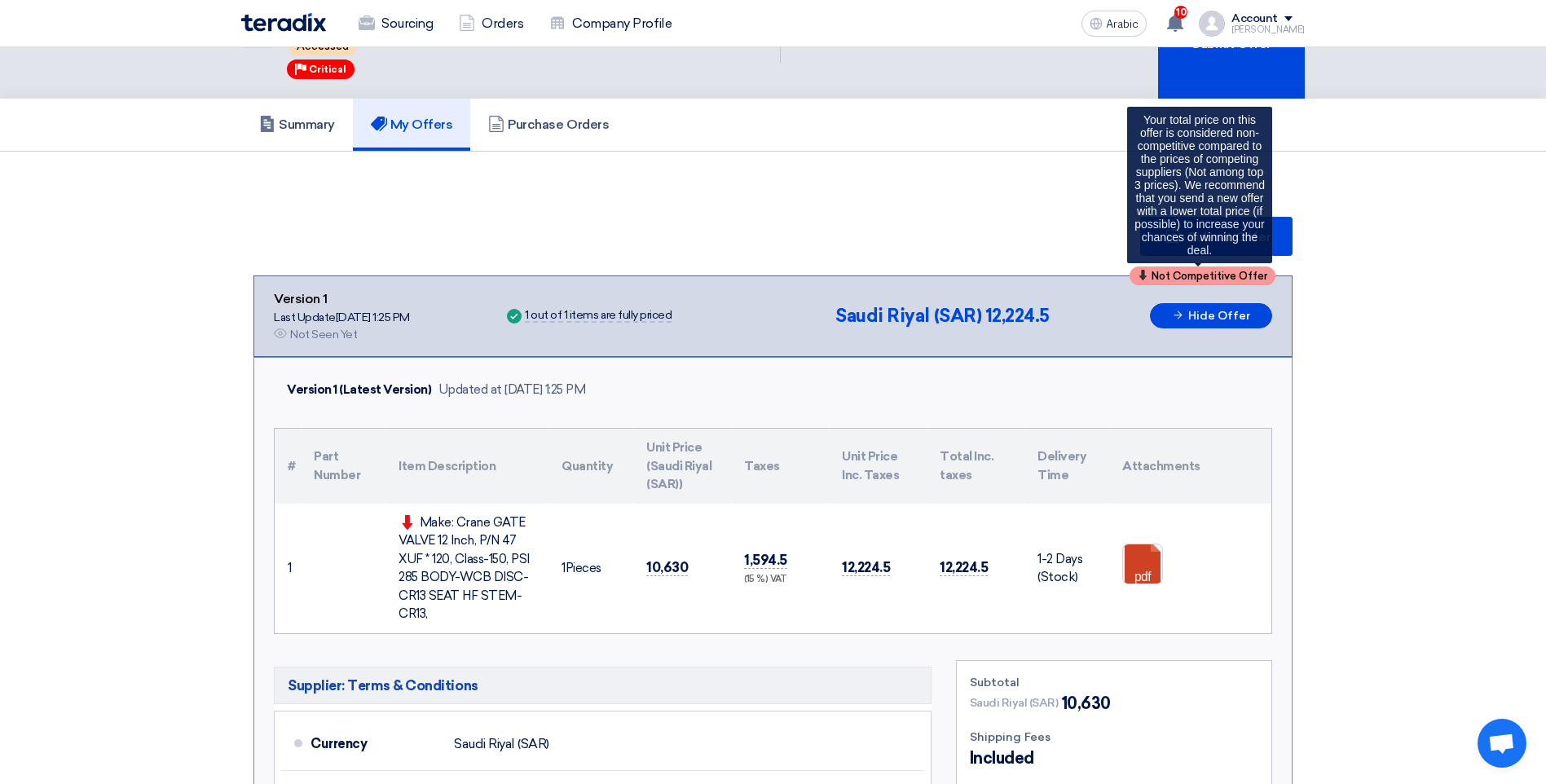
click at [1188, 275] on span "Not Competitive Offer" at bounding box center [1209, 275] width 116 height 11
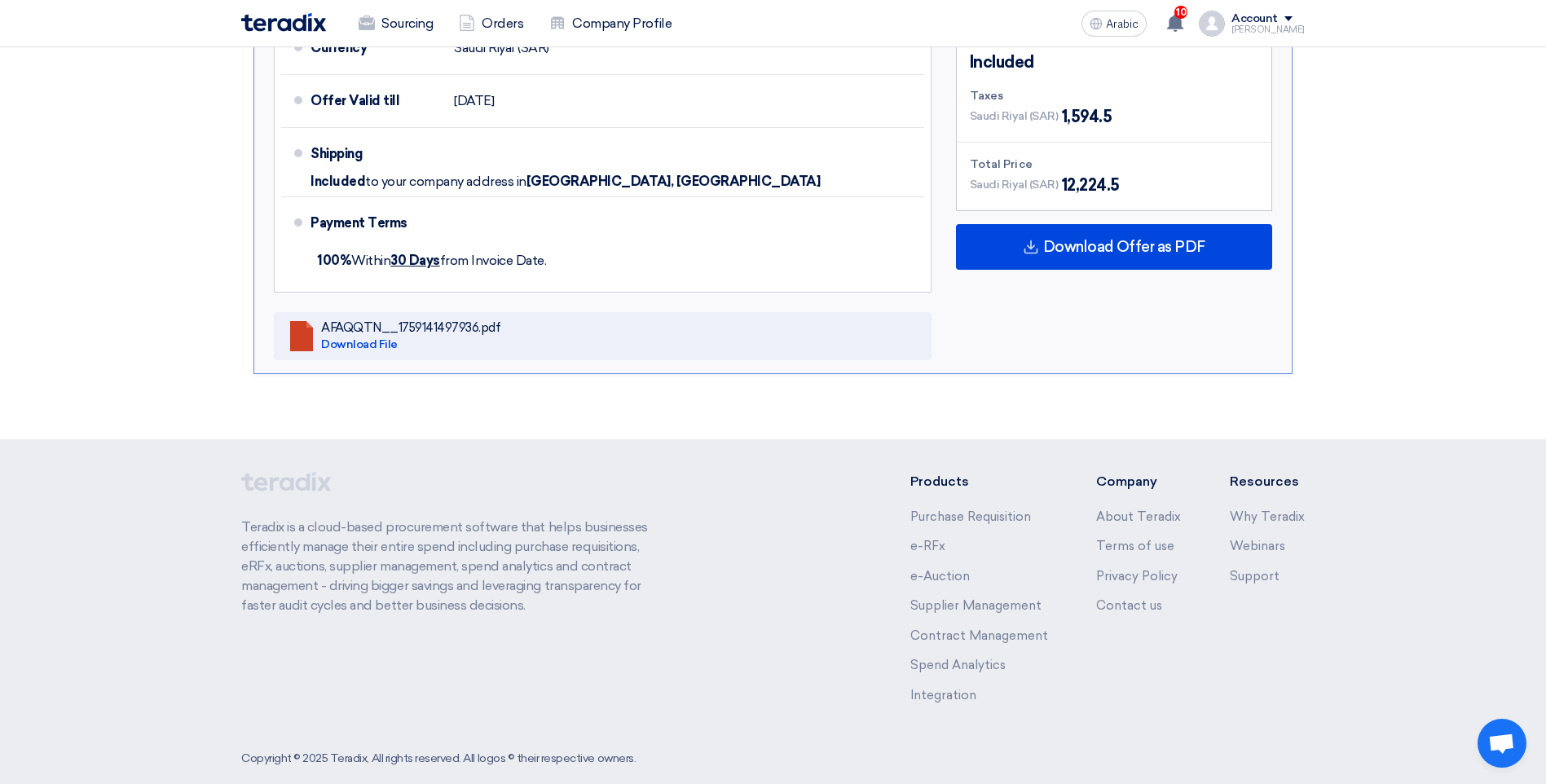
scroll to position [801, 0]
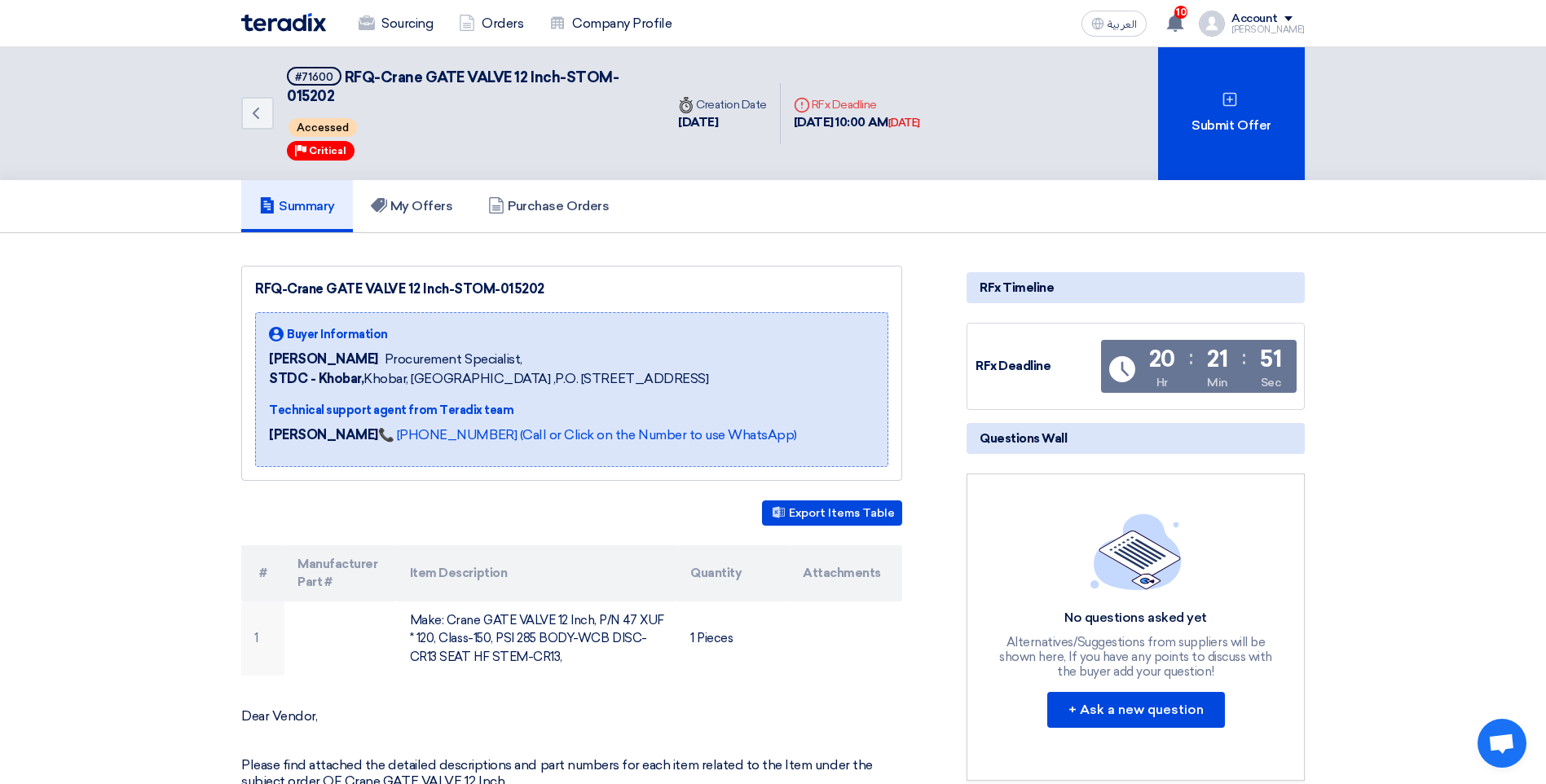
click at [315, 214] on h5 "Summary" at bounding box center [297, 206] width 76 height 16
click at [256, 115] on use at bounding box center [256, 114] width 7 height 12
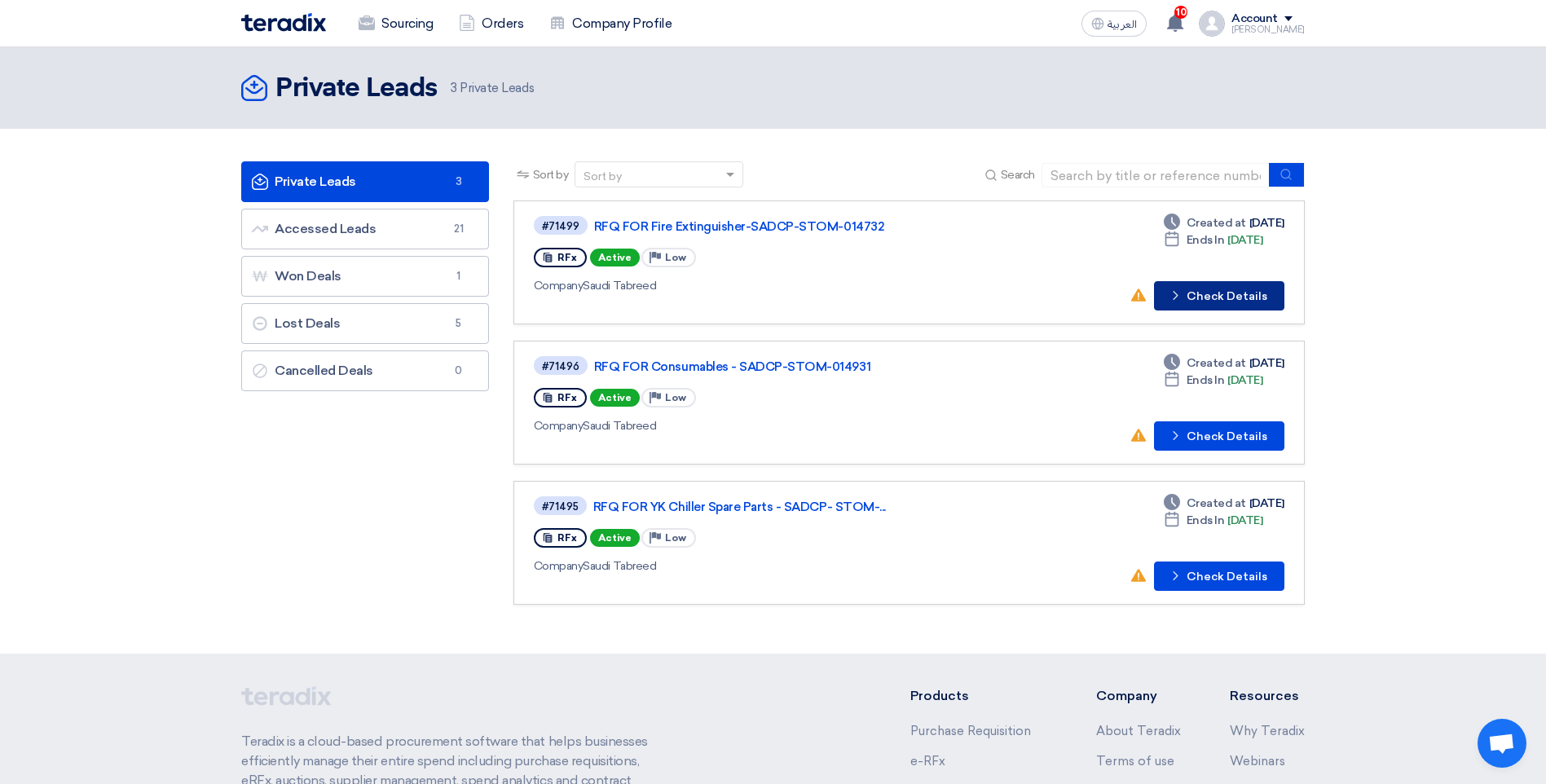
click at [1264, 301] on button "Check details Check Details" at bounding box center [1219, 296] width 131 height 30
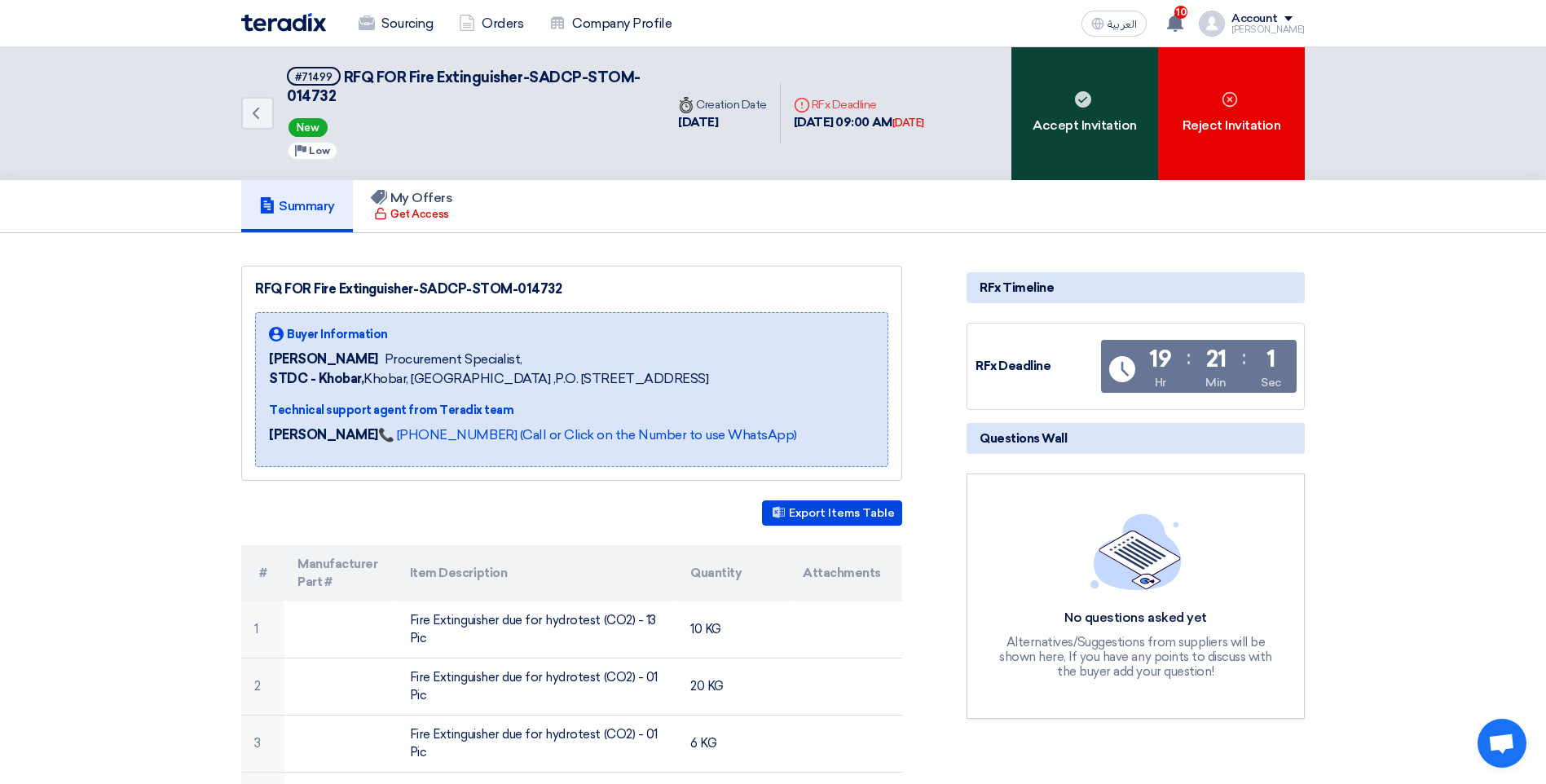
click at [1110, 87] on div "Accept Invitation" at bounding box center [1084, 114] width 147 height 133
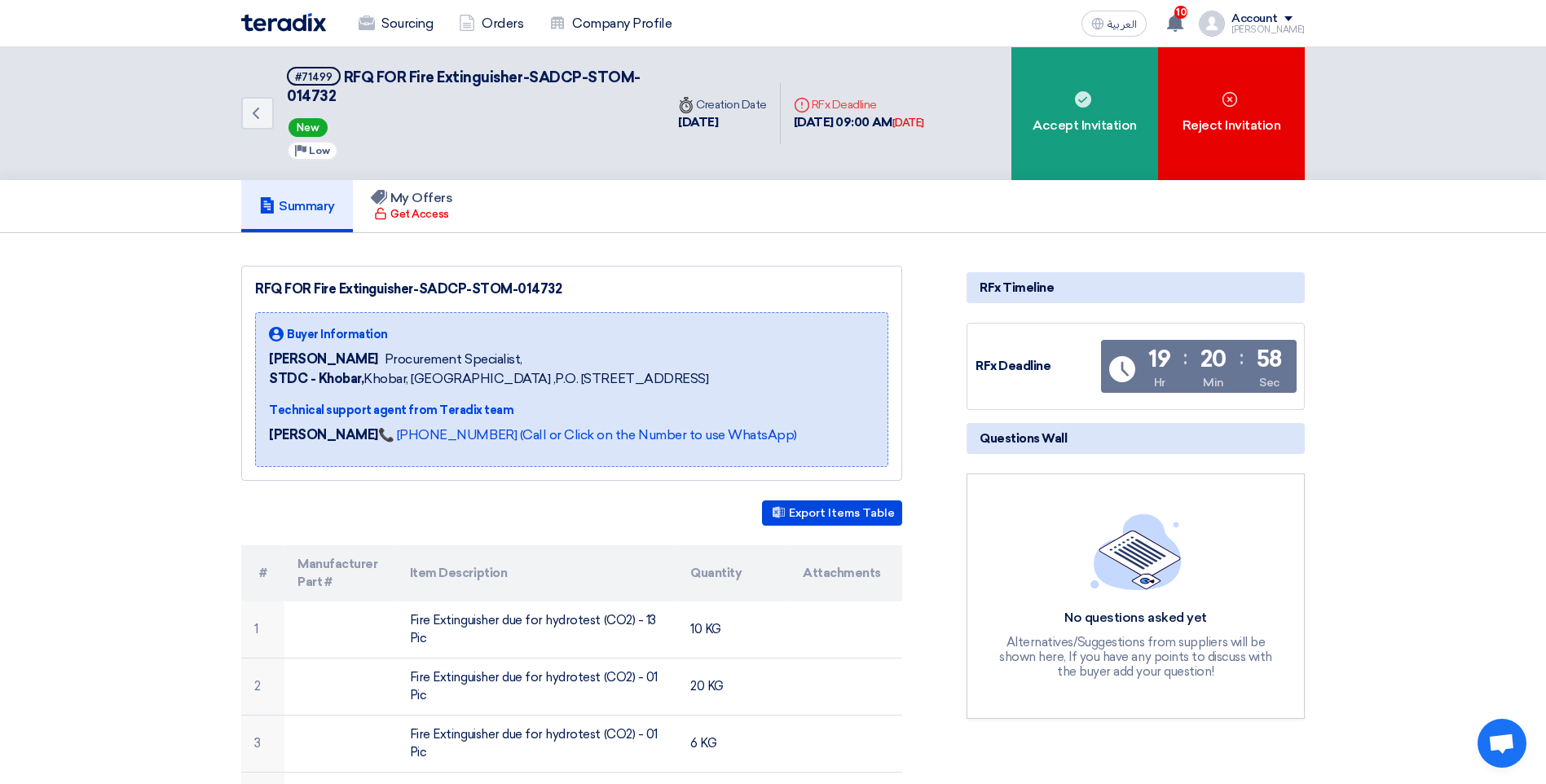
click at [1090, 559] on img at bounding box center [1136, 550] width 91 height 76
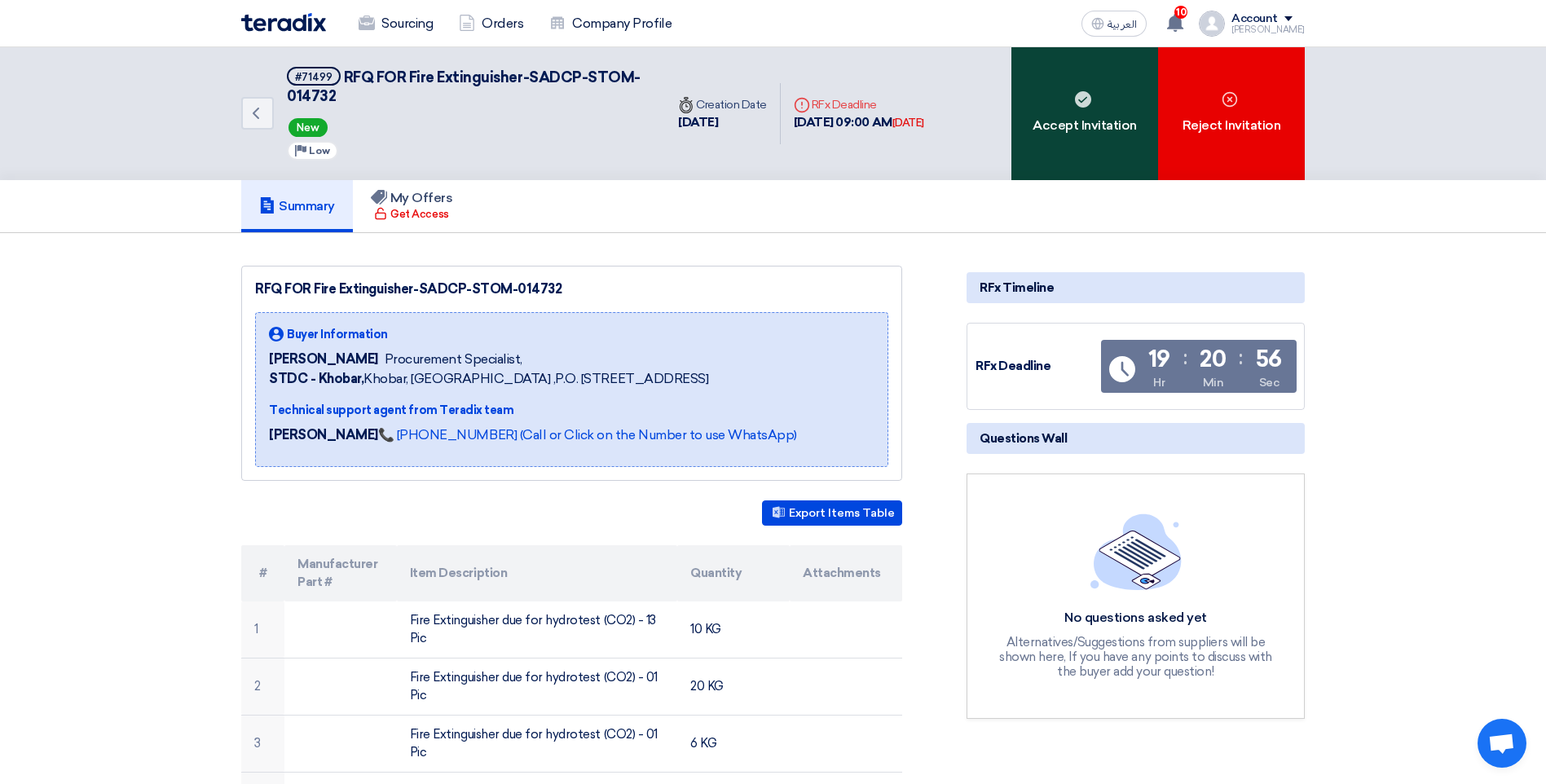
click at [1082, 151] on div "Accept Invitation" at bounding box center [1084, 114] width 147 height 133
click at [1087, 154] on div "Accept Invitation" at bounding box center [1084, 114] width 147 height 133
click at [1090, 139] on div "Accept Invitation" at bounding box center [1084, 114] width 147 height 133
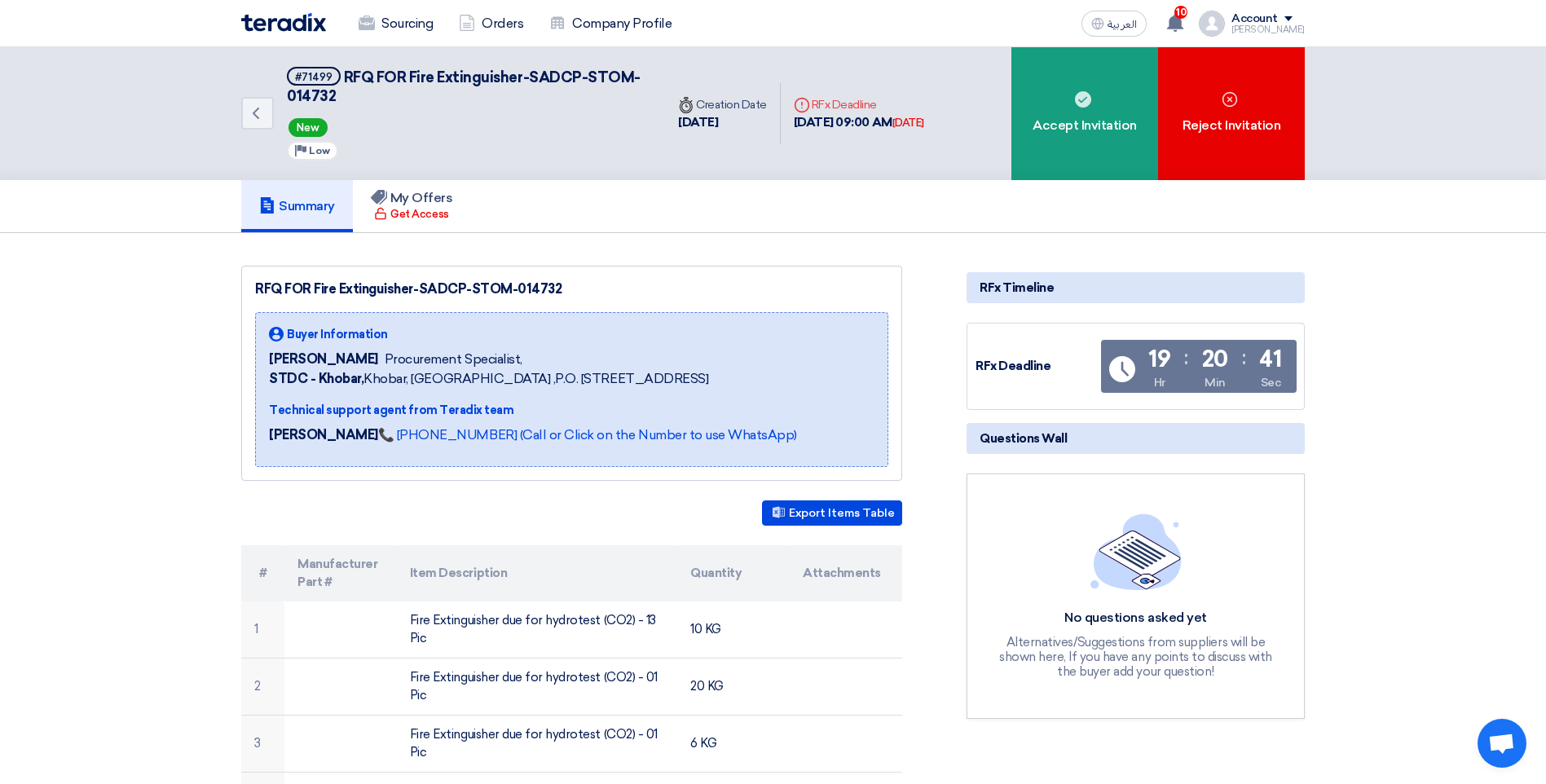
drag, startPoint x: 1090, startPoint y: 139, endPoint x: 1057, endPoint y: 197, distance: 66.7
click at [1057, 197] on div "Summary My Offers Get Access" at bounding box center [773, 206] width 1064 height 52
click at [1136, 589] on img at bounding box center [1136, 550] width 91 height 76
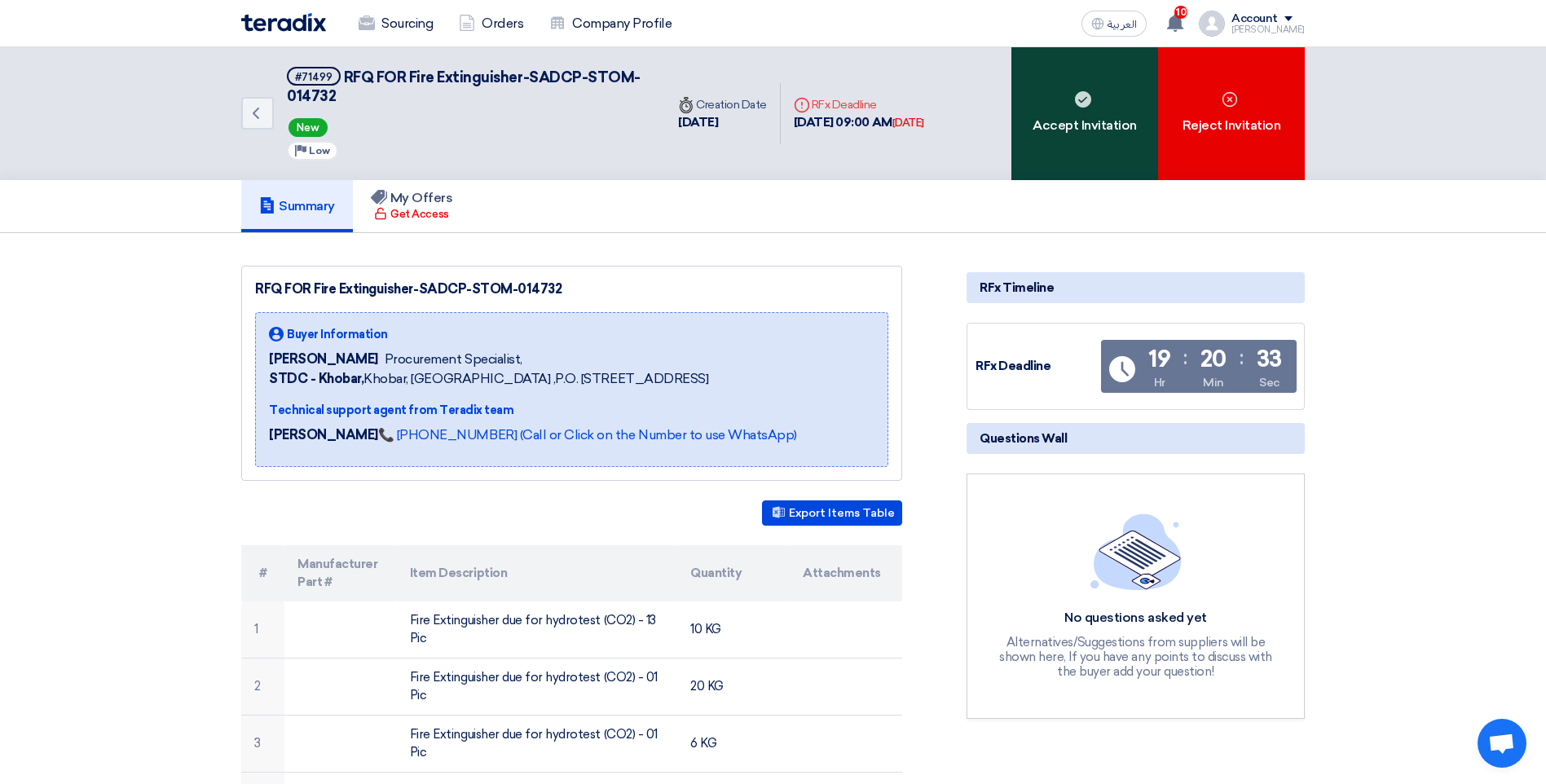
click at [1106, 159] on div "Accept Invitation" at bounding box center [1084, 114] width 147 height 133
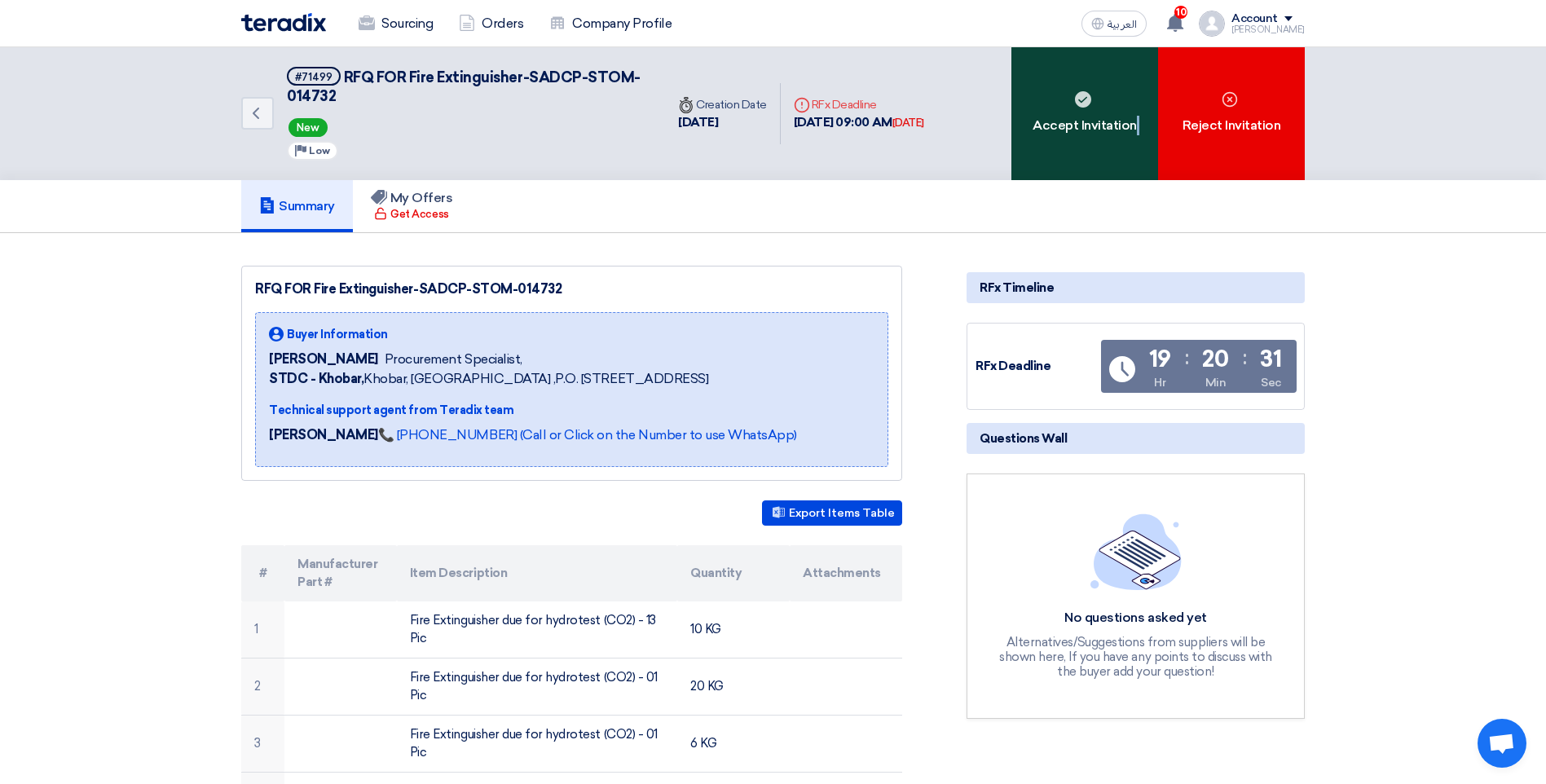
click at [1106, 159] on div "Accept Invitation" at bounding box center [1084, 114] width 147 height 133
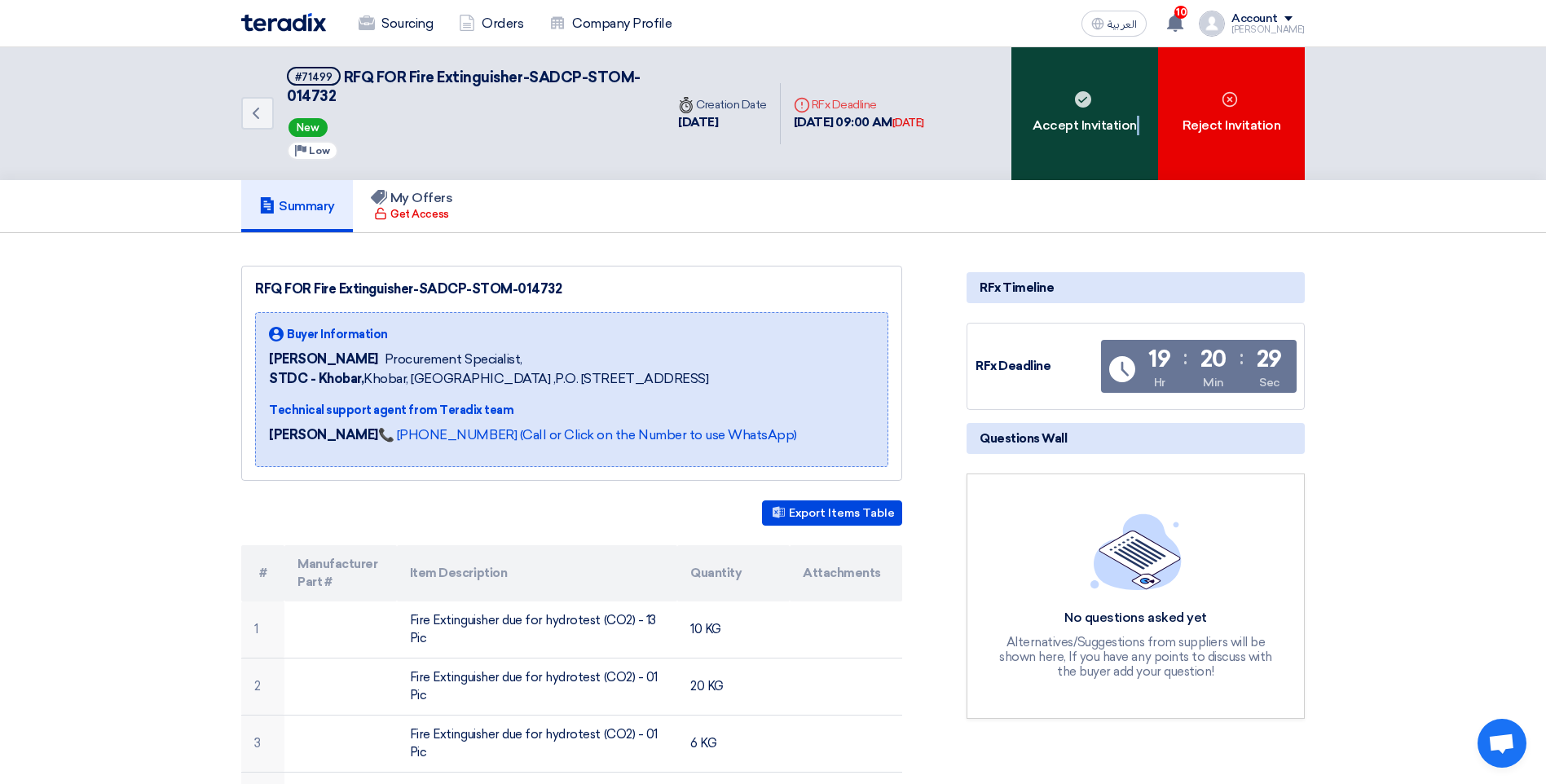
click at [1106, 159] on div "Accept Invitation" at bounding box center [1084, 114] width 147 height 133
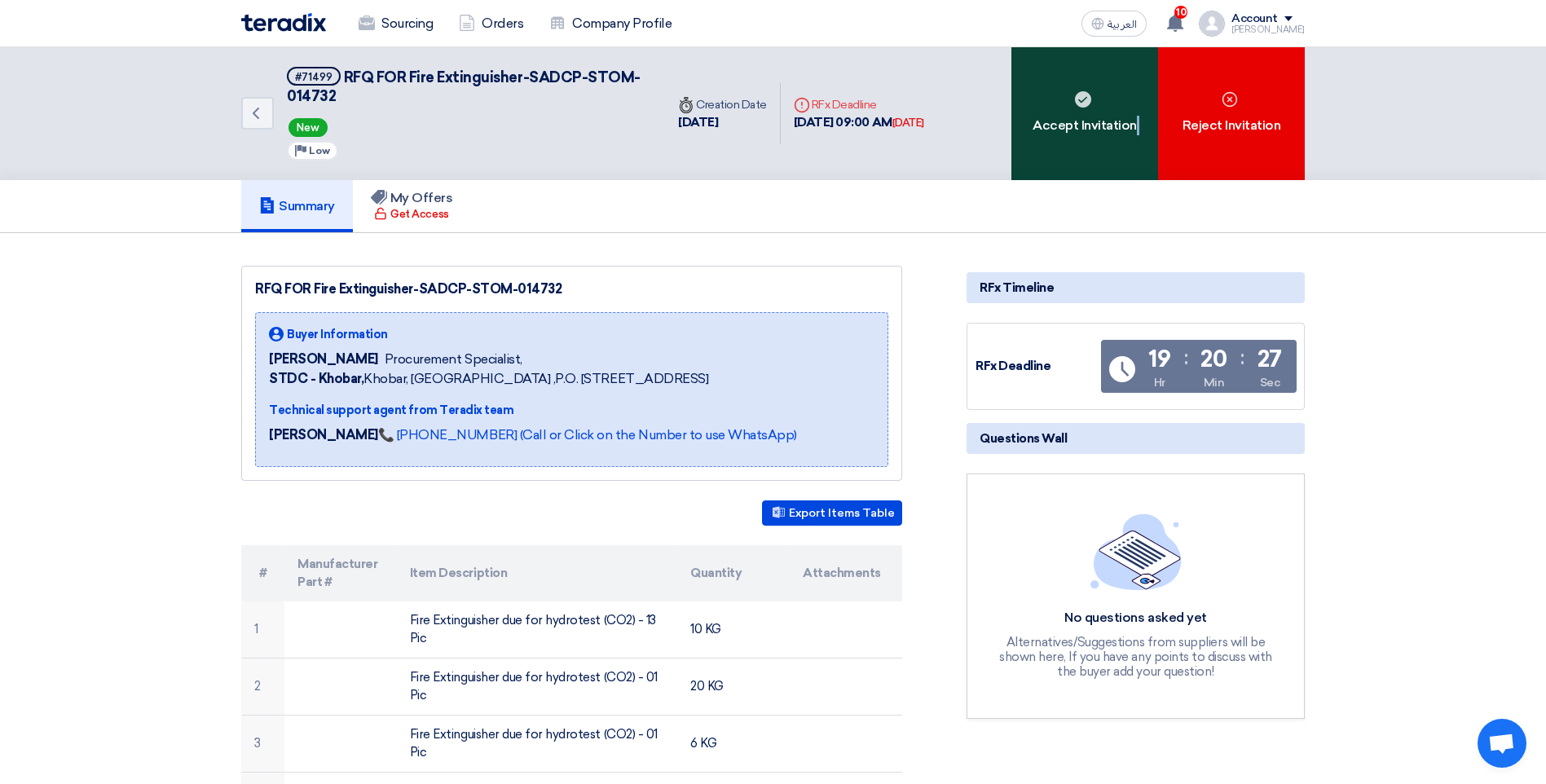
drag, startPoint x: 1106, startPoint y: 159, endPoint x: 1092, endPoint y: 138, distance: 25.2
click at [1092, 138] on div "Accept Invitation" at bounding box center [1084, 114] width 147 height 133
click at [1088, 130] on div "Accept Invitation" at bounding box center [1084, 114] width 147 height 133
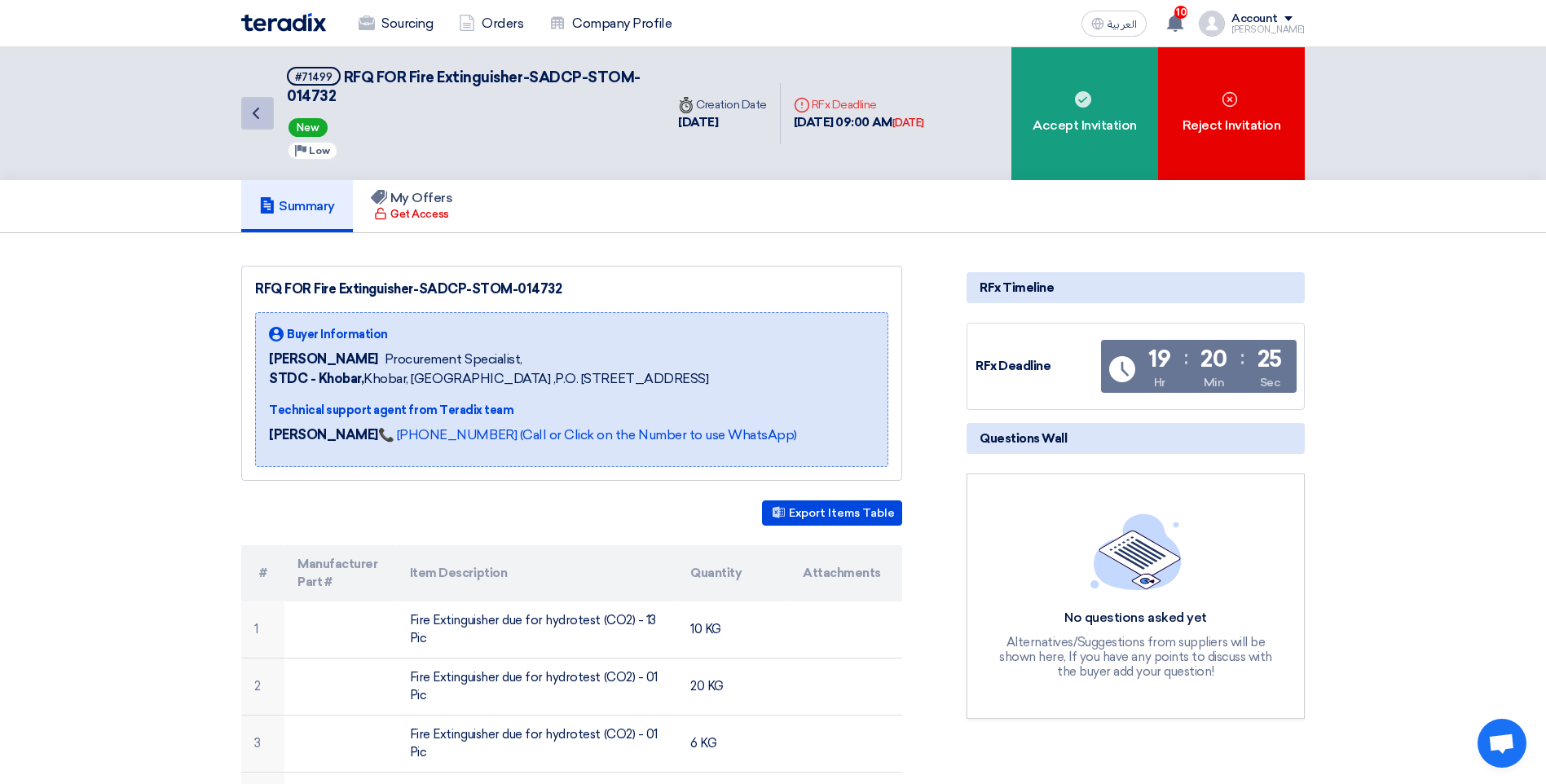
click at [252, 111] on icon "Back" at bounding box center [256, 113] width 20 height 20
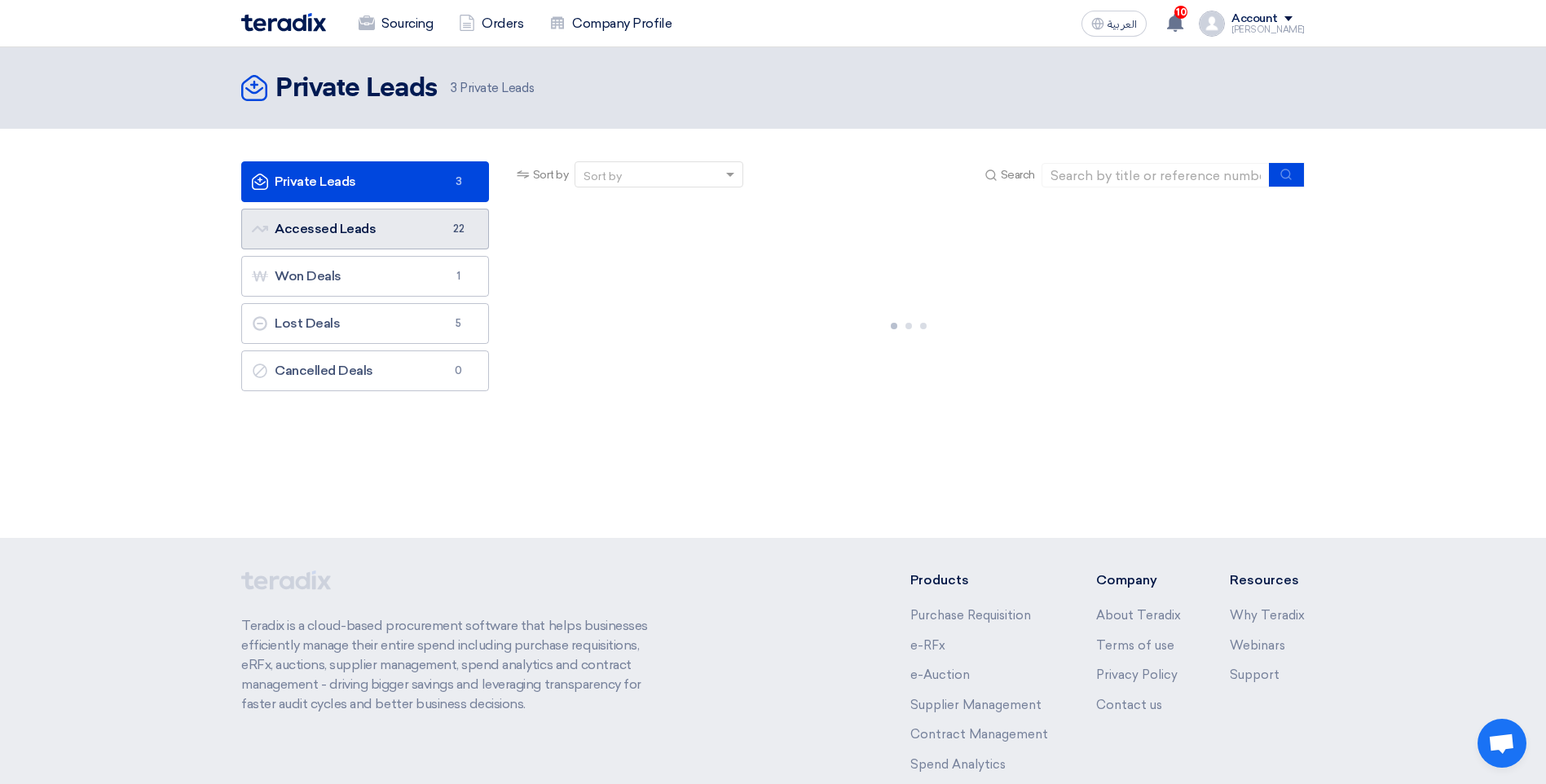
click at [421, 238] on link "Accessed Leads Accessed Leads 22" at bounding box center [365, 229] width 248 height 41
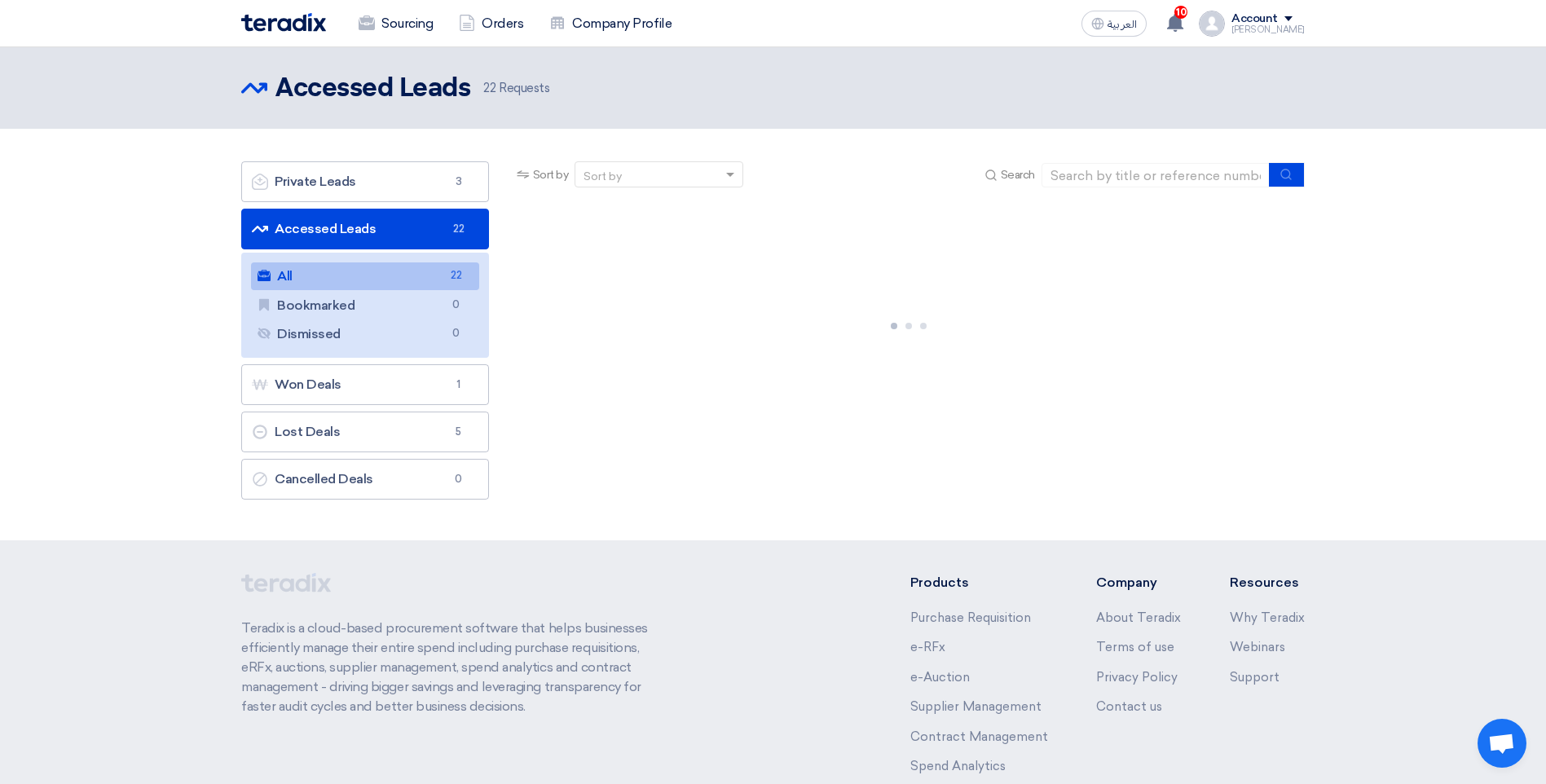
click at [423, 276] on link "All All 22" at bounding box center [364, 276] width 228 height 28
click at [418, 237] on link "Accessed Leads Accessed Leads 22" at bounding box center [365, 229] width 248 height 41
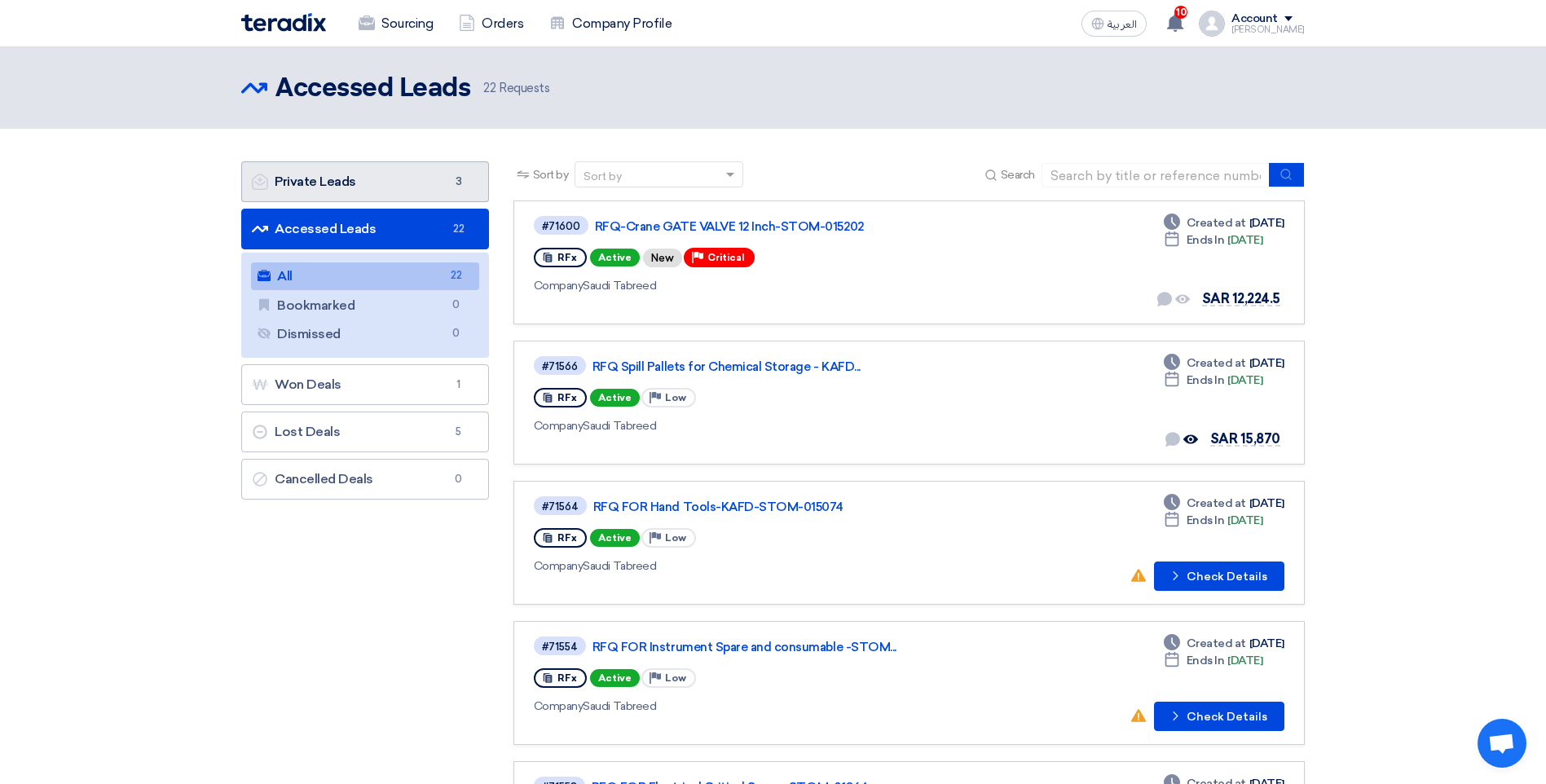
click at [380, 190] on link "Private Leads Private Leads 3" at bounding box center [365, 181] width 248 height 41
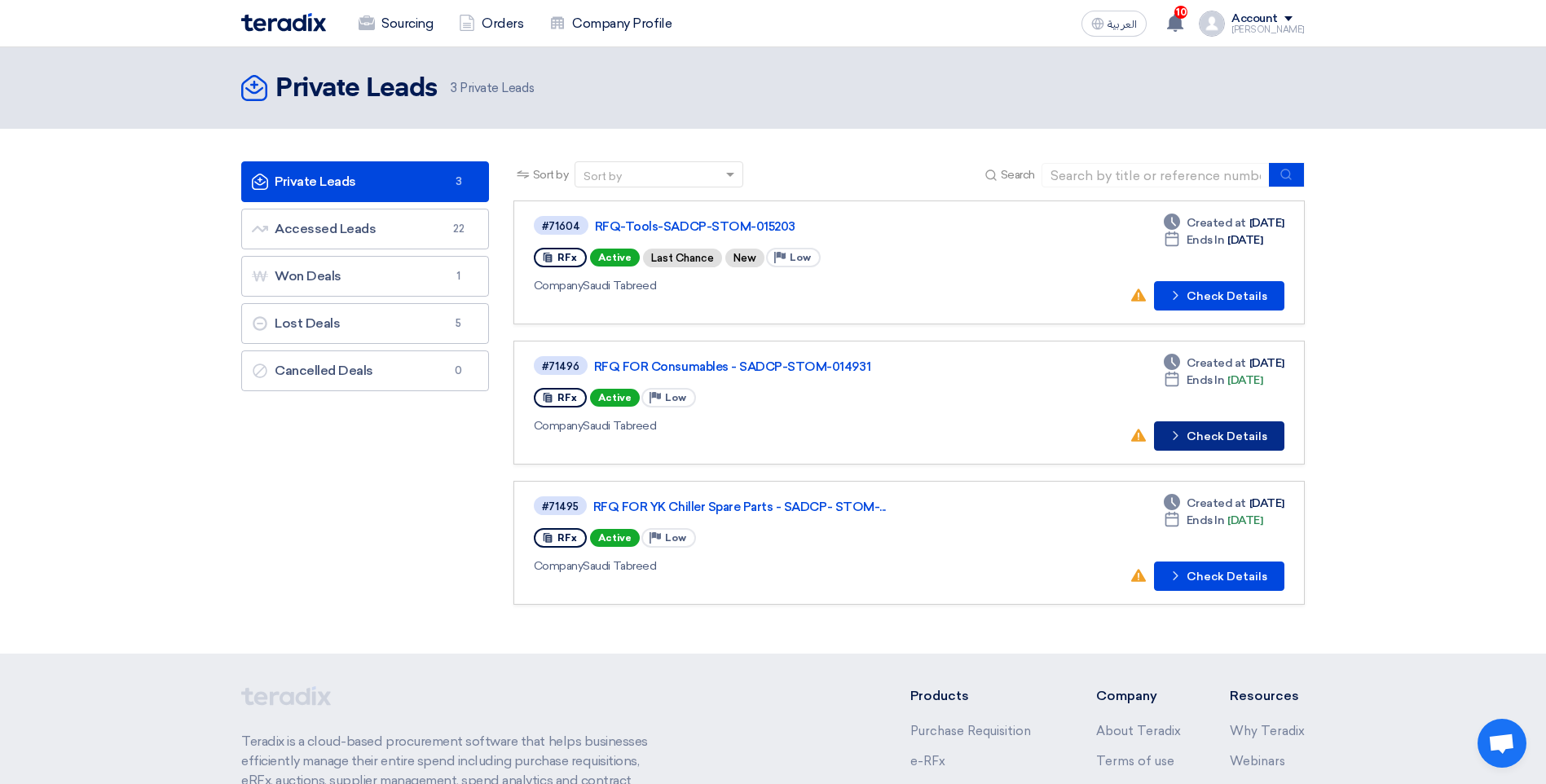
click at [1200, 435] on button "Check details Check Details" at bounding box center [1219, 436] width 131 height 30
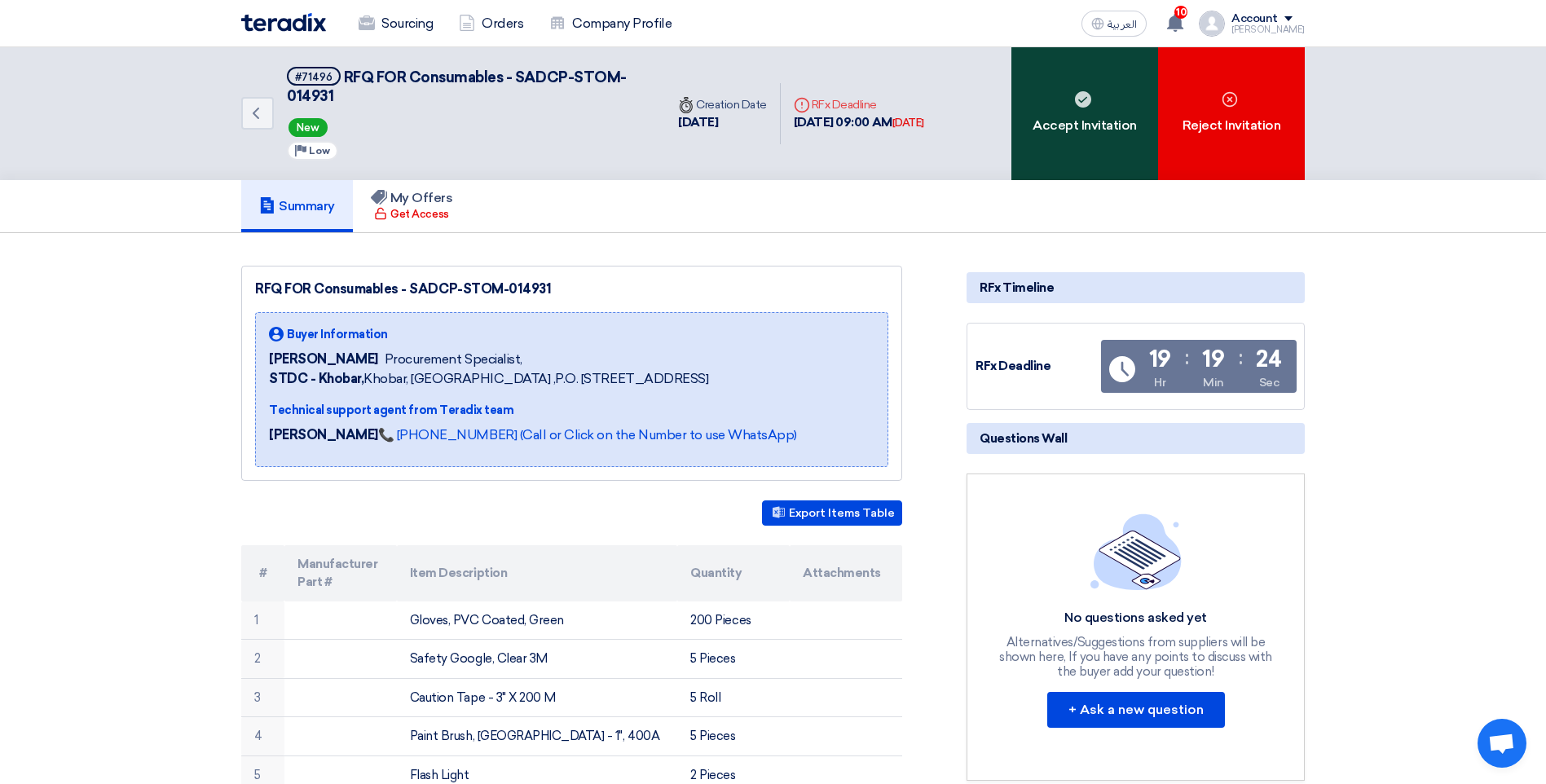
click at [1080, 135] on div "Accept Invitation" at bounding box center [1084, 114] width 147 height 133
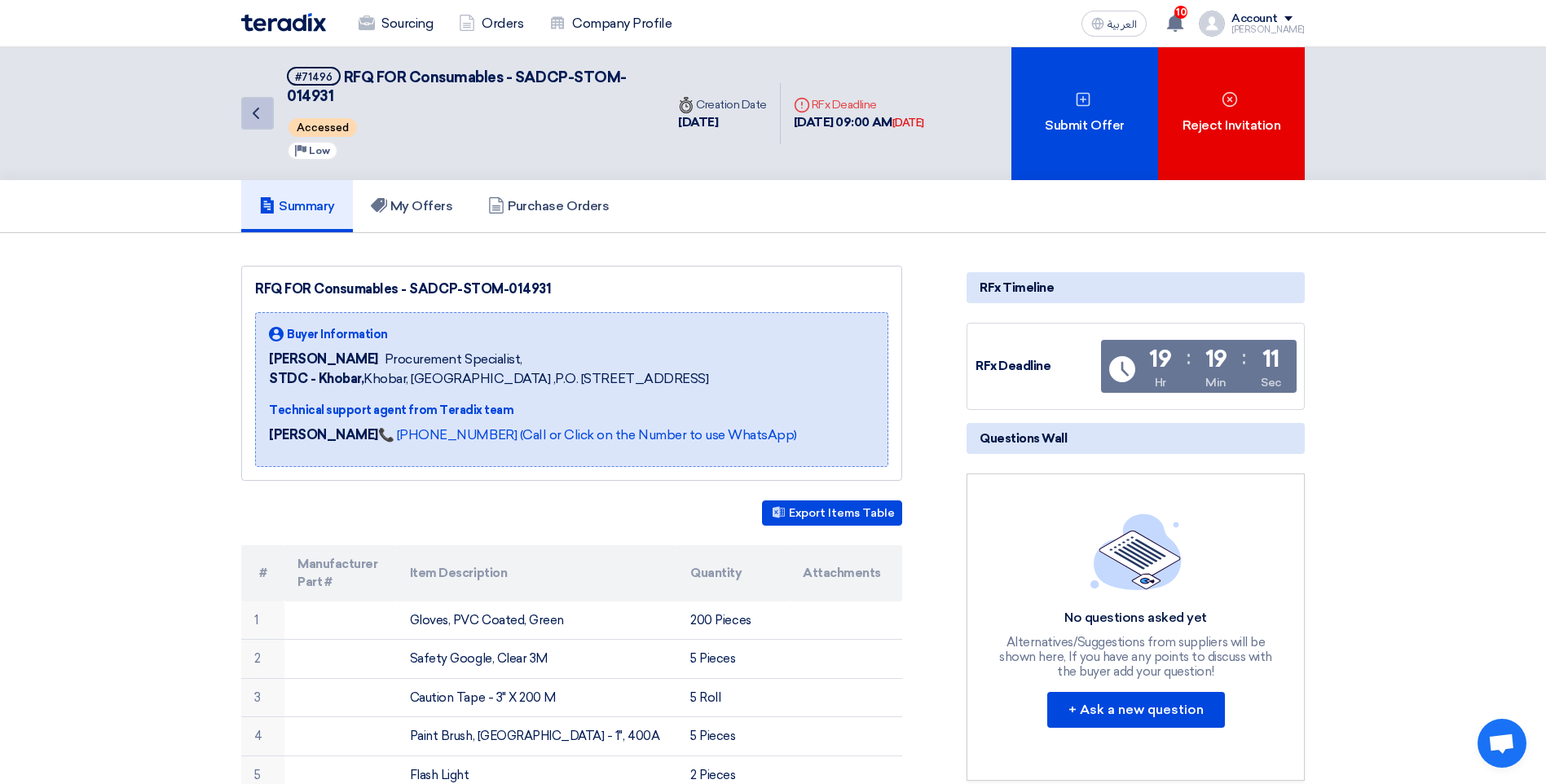
click at [251, 109] on icon "Back" at bounding box center [256, 113] width 20 height 20
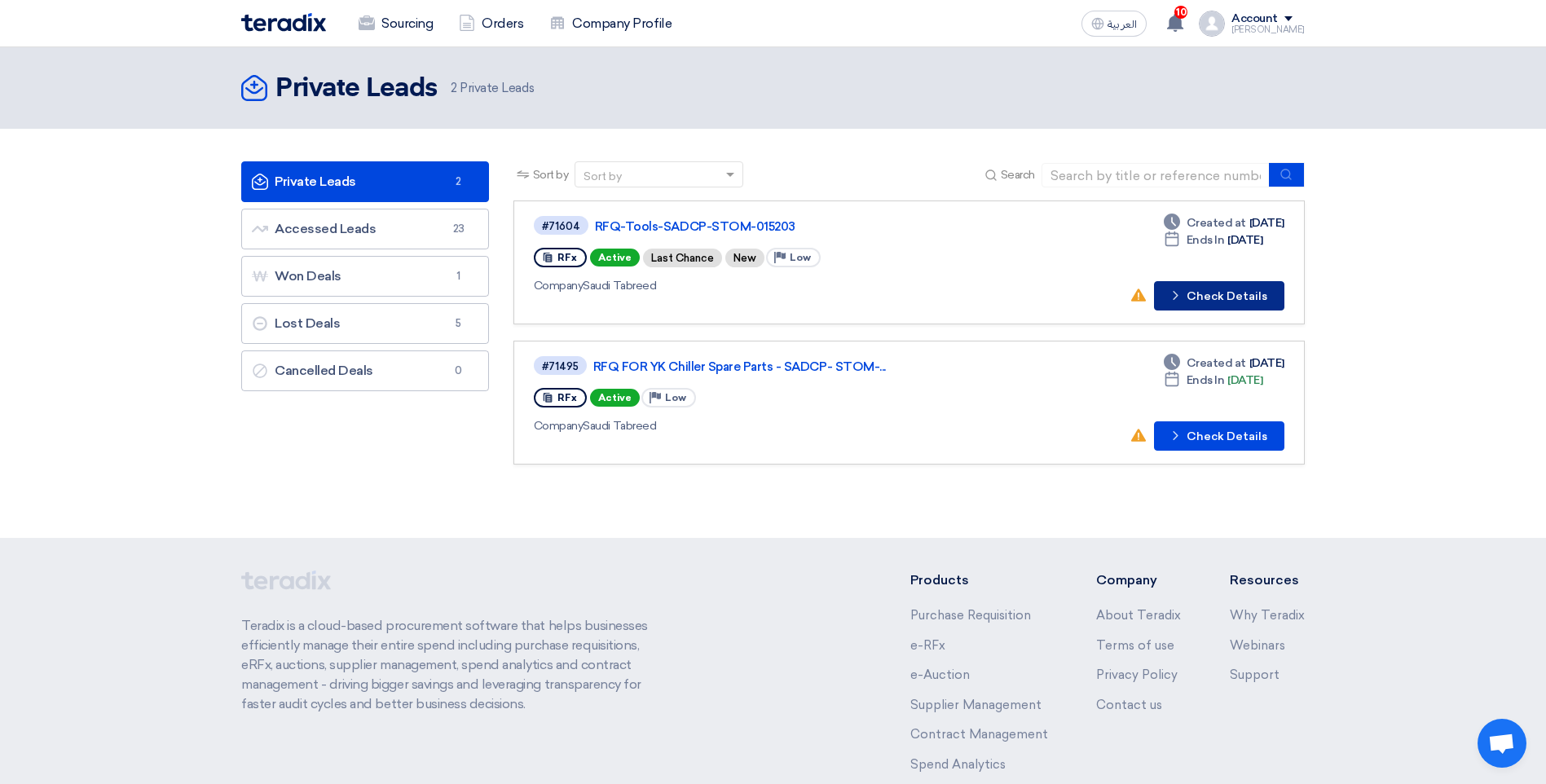
click at [1180, 303] on button "Check details Check Details" at bounding box center [1219, 296] width 131 height 30
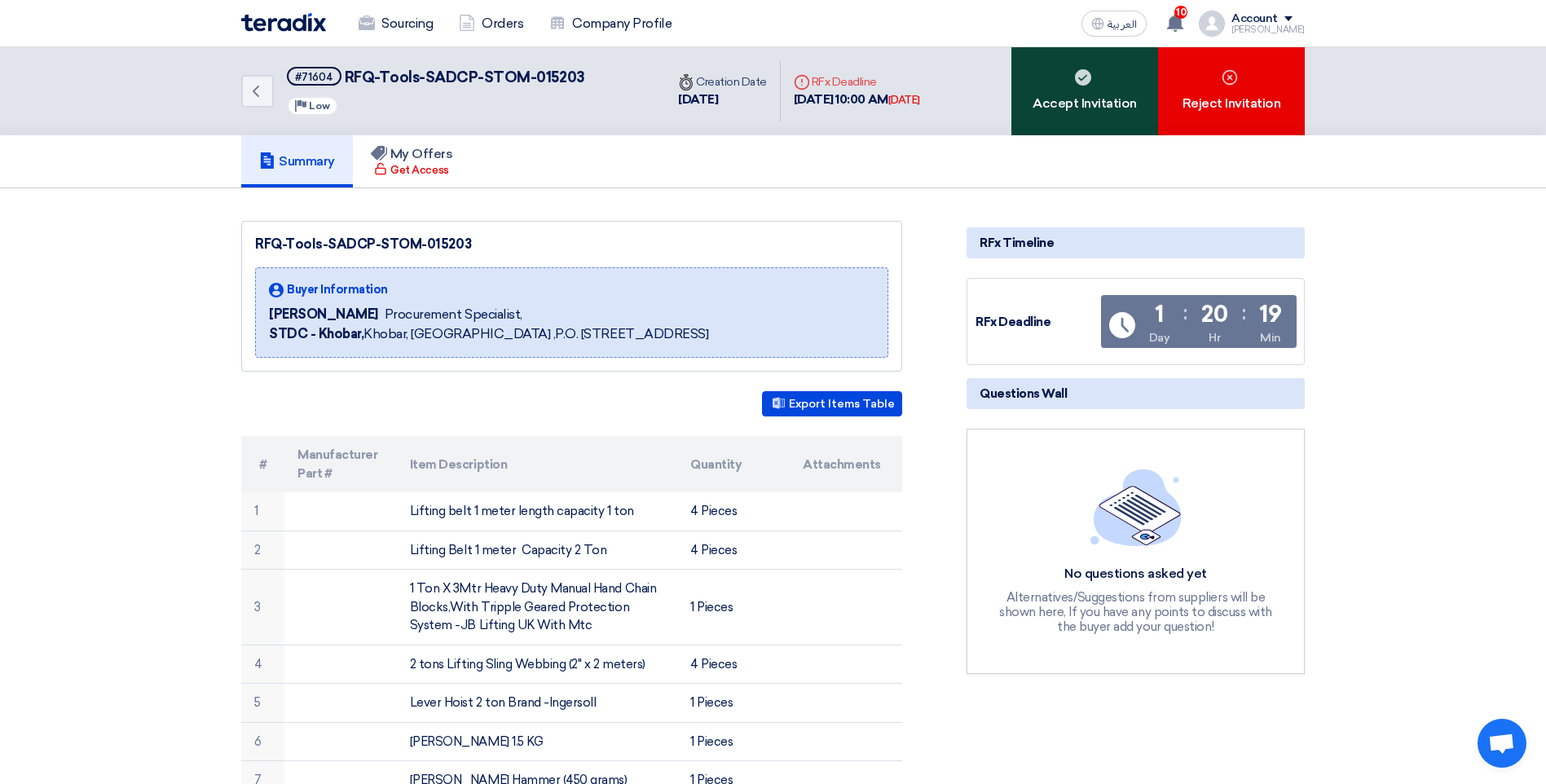
click at [1094, 96] on div "Accept Invitation" at bounding box center [1084, 91] width 147 height 88
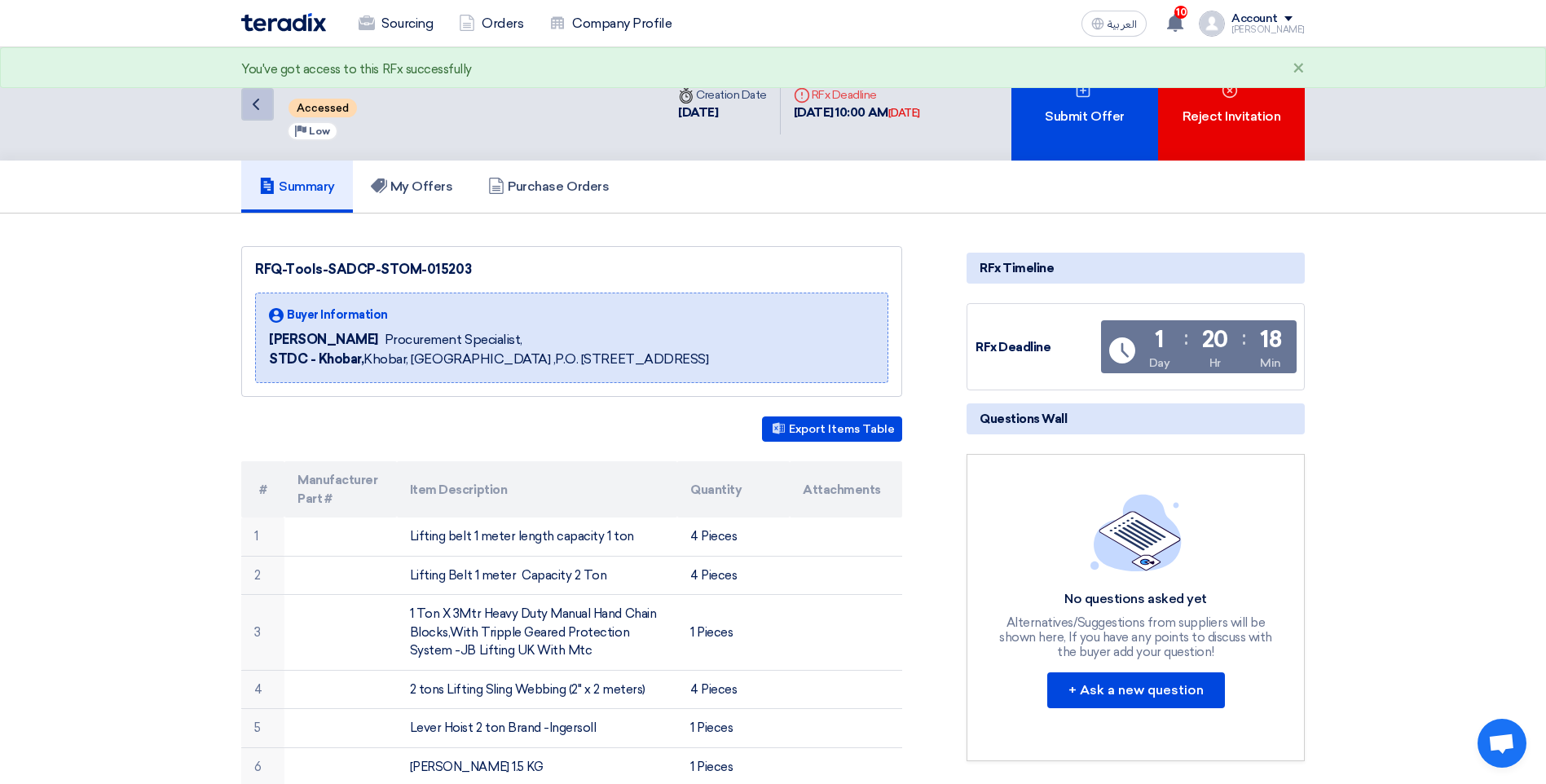
click at [260, 102] on icon "Back" at bounding box center [256, 104] width 20 height 20
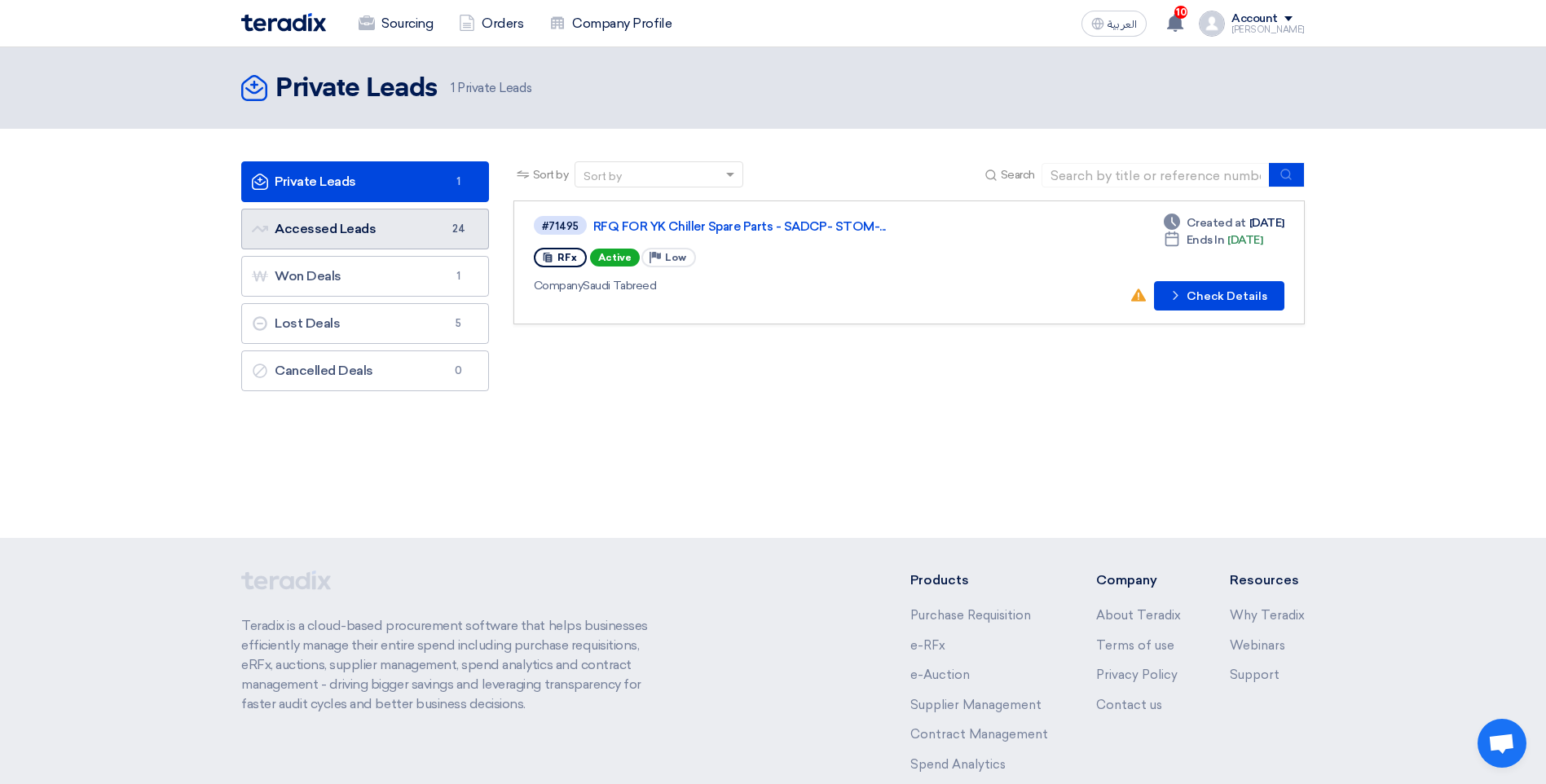
click at [315, 236] on link "Accessed Leads Accessed Leads 24" at bounding box center [365, 229] width 248 height 41
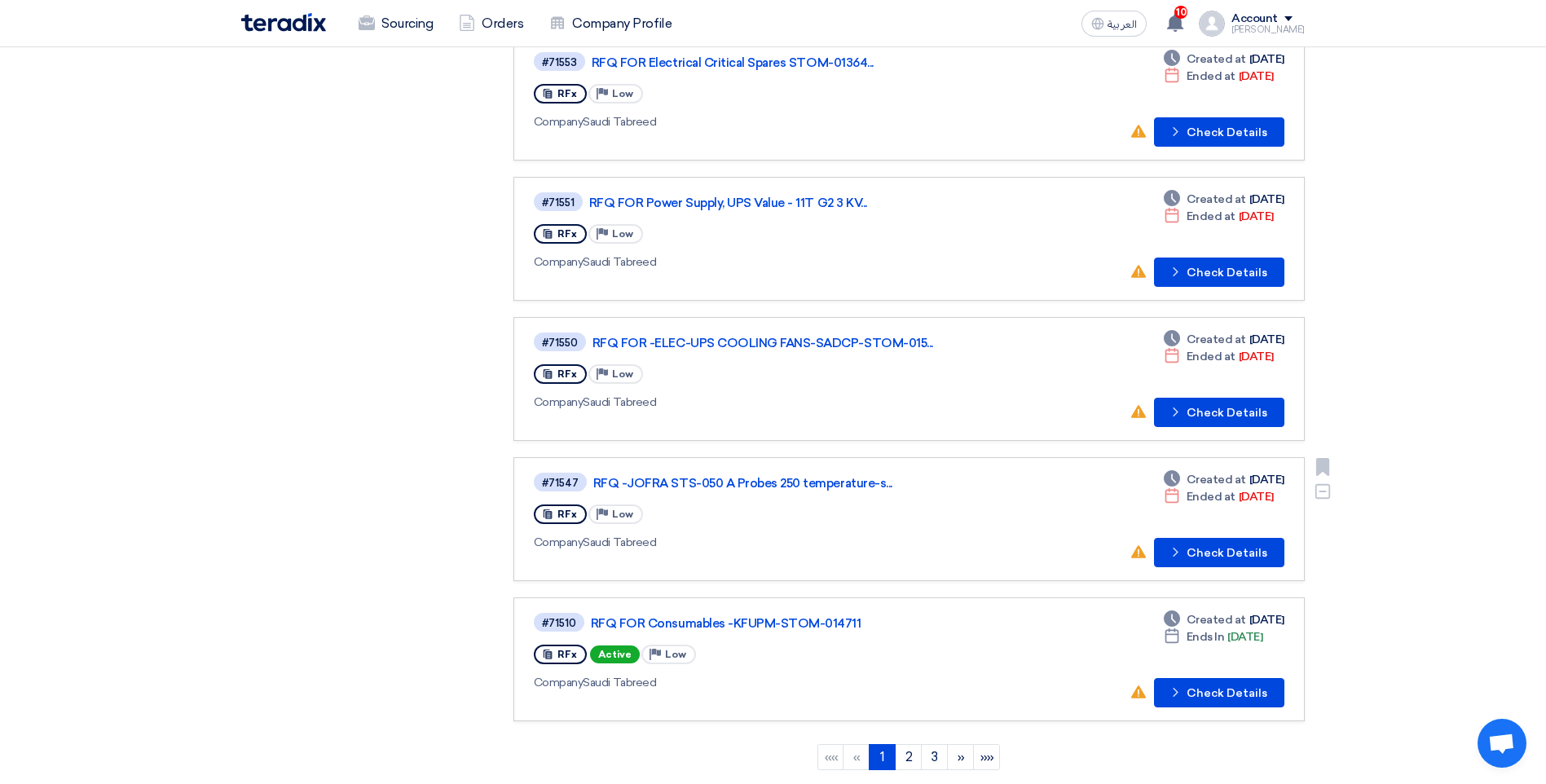
scroll to position [896, 0]
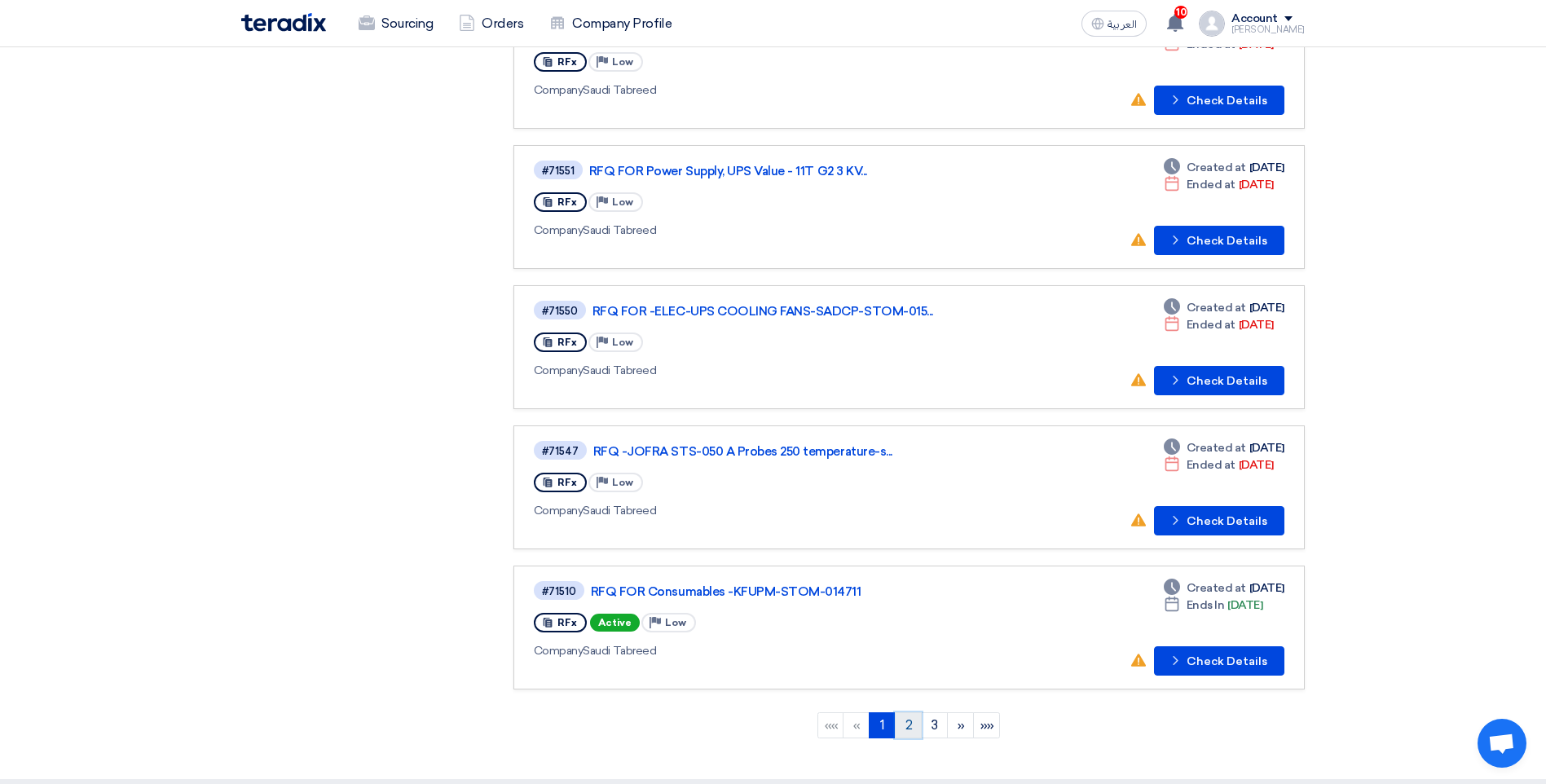
click at [908, 726] on link "2" at bounding box center [907, 725] width 27 height 26
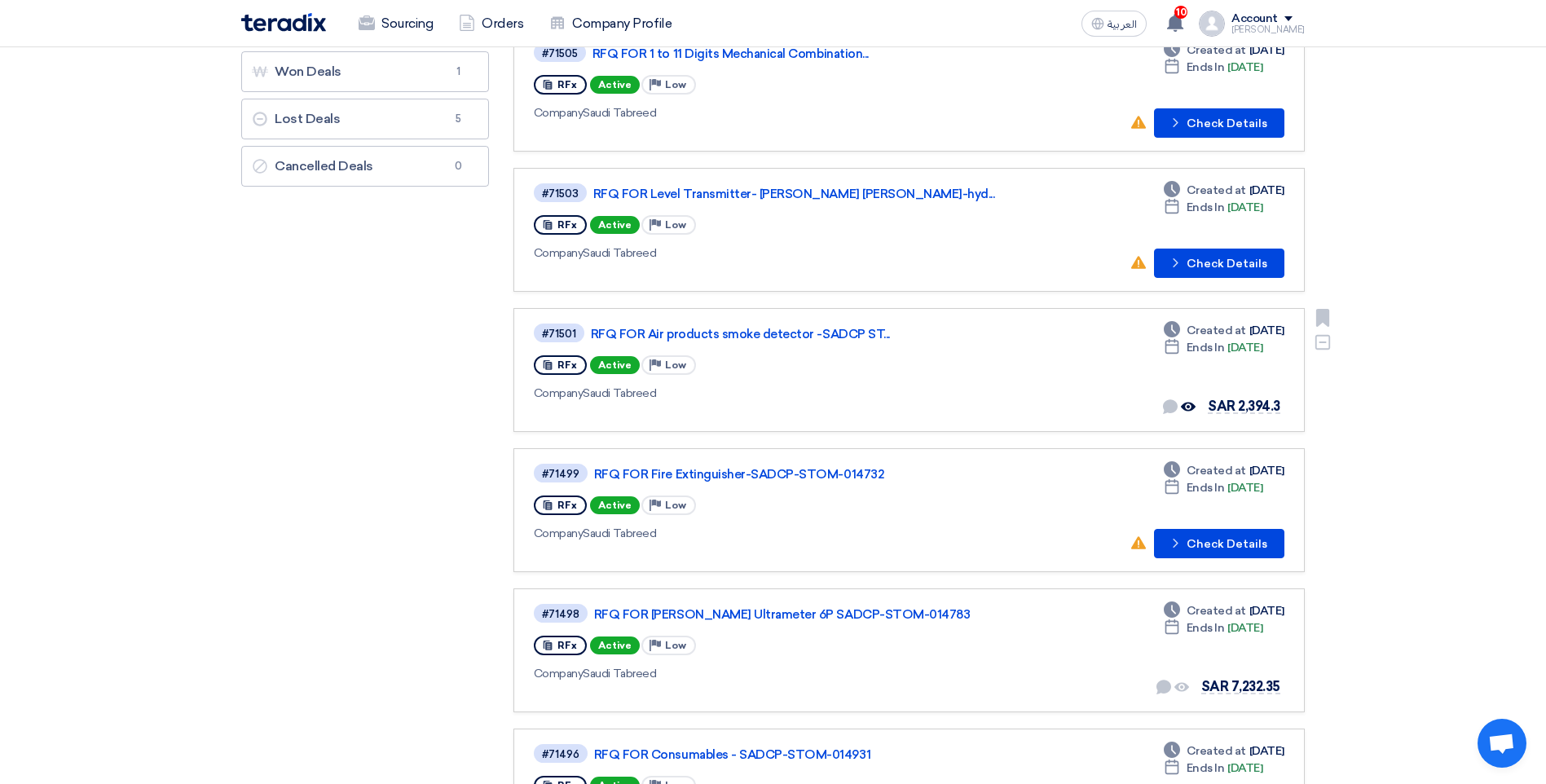
scroll to position [326, 0]
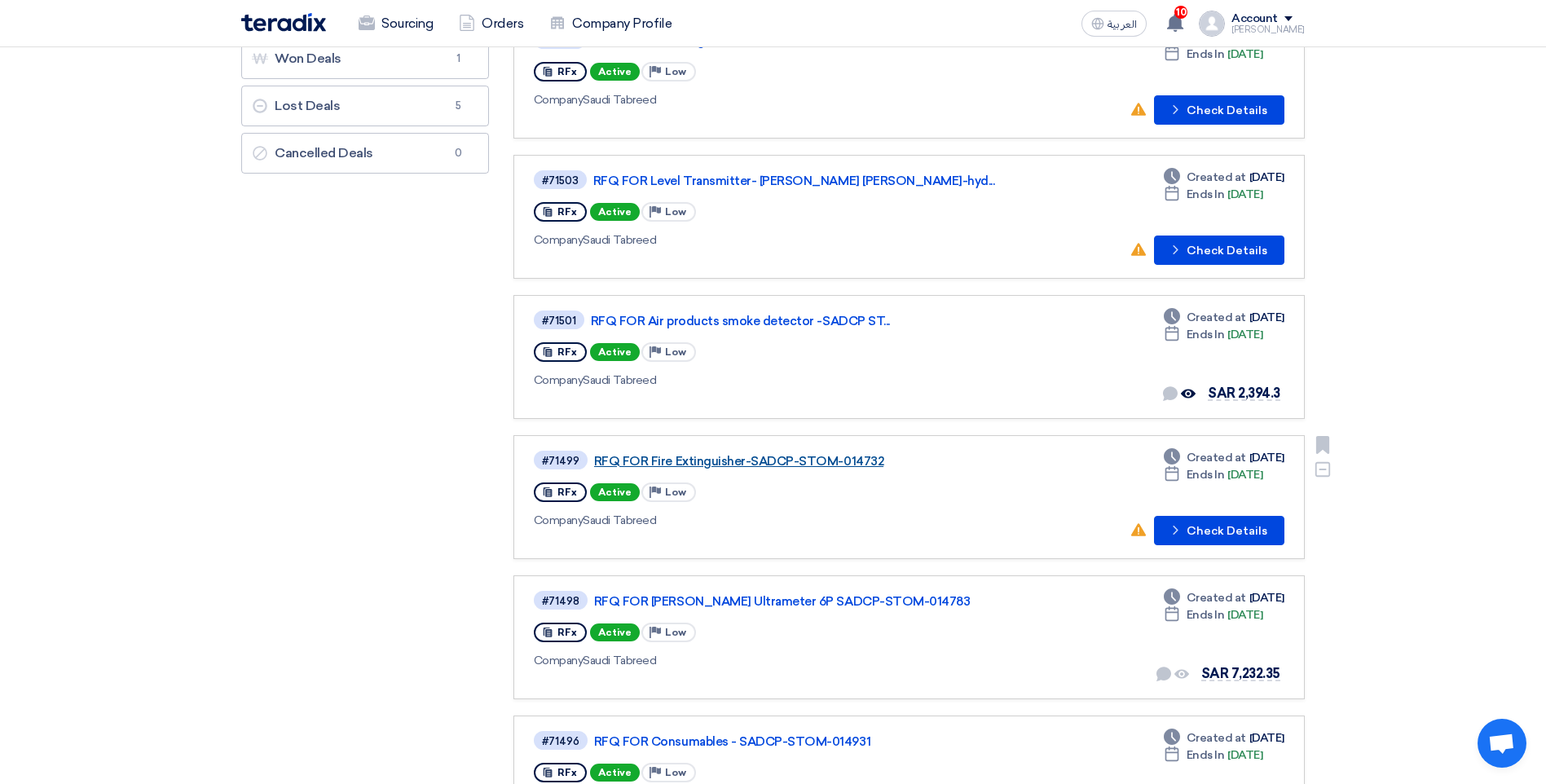
click at [812, 461] on link "RFQ FOR Fire Extinguisher-SADCP-STOM-014732" at bounding box center [797, 460] width 407 height 15
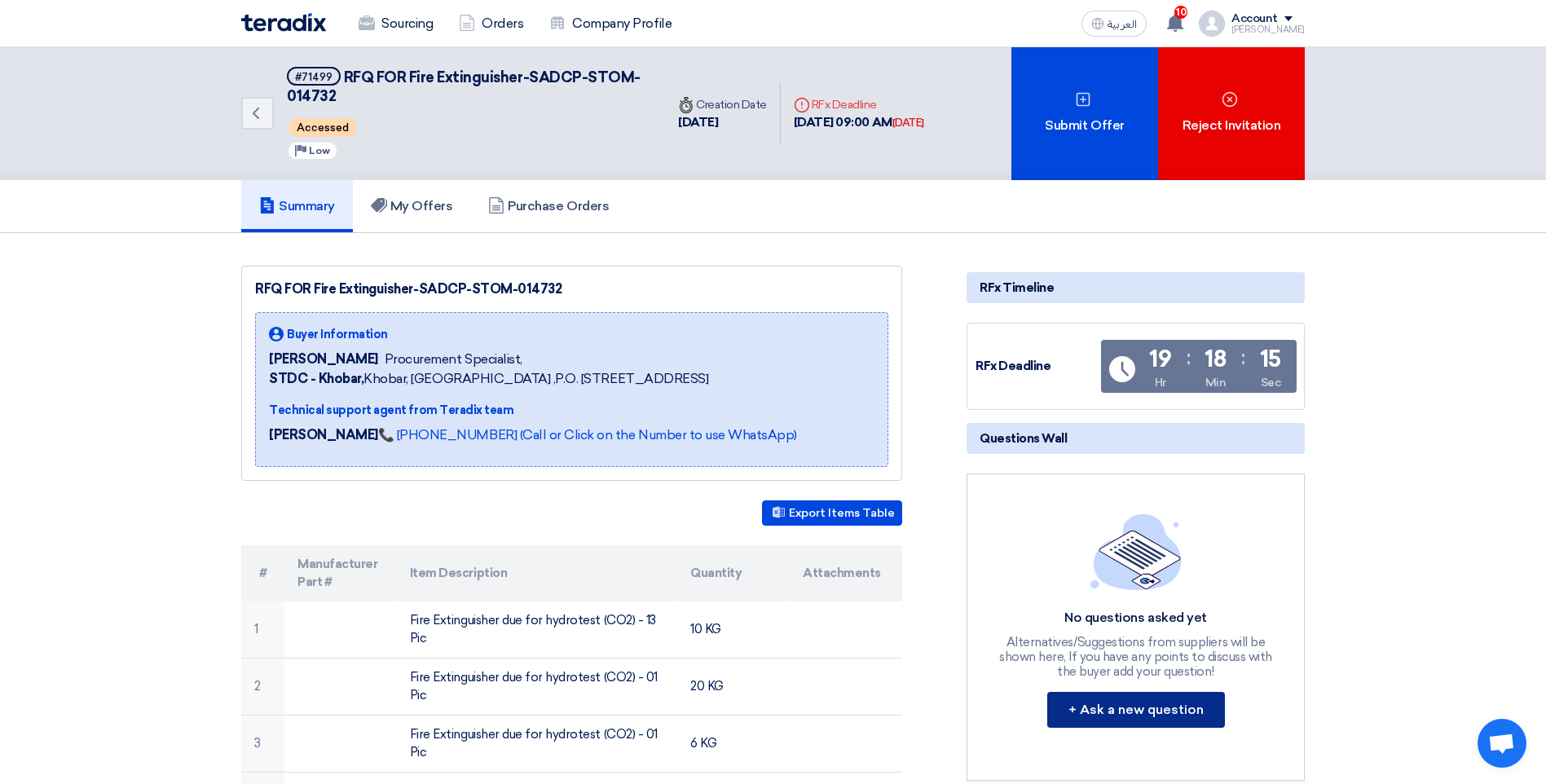
click at [1106, 708] on button "+ Ask a new question" at bounding box center [1135, 710] width 177 height 36
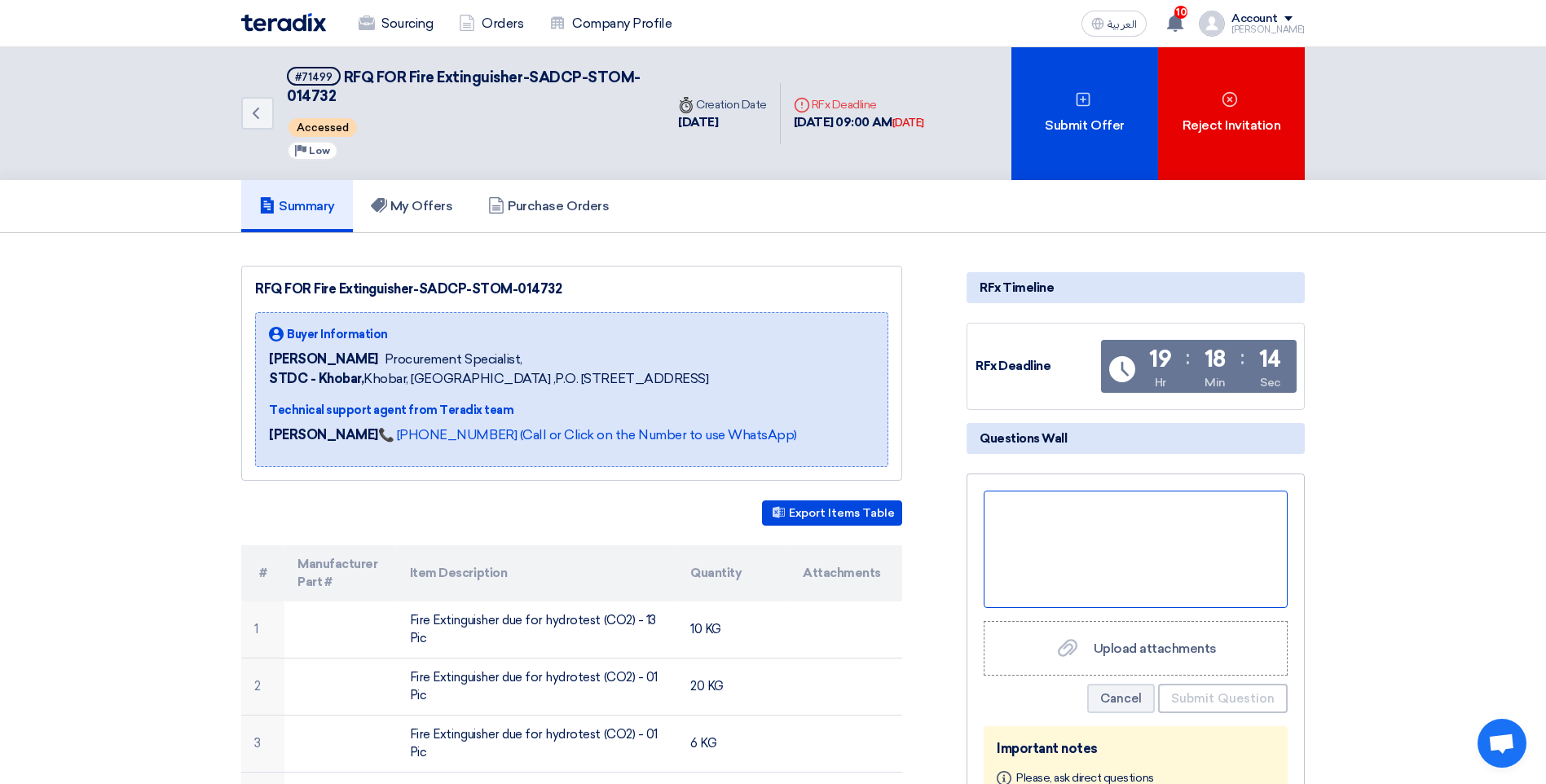
click at [1051, 511] on div at bounding box center [1135, 548] width 304 height 117
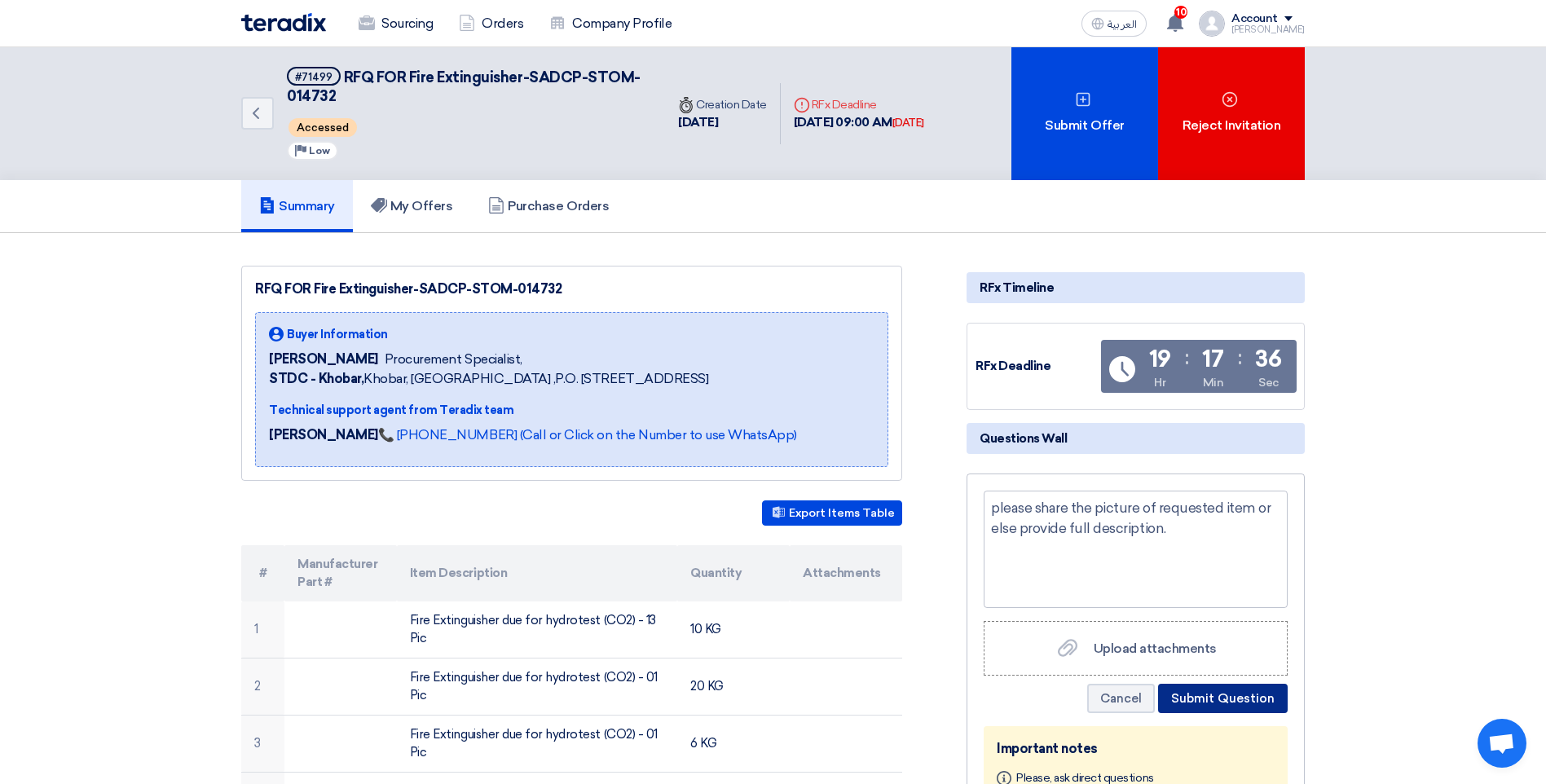
click at [1219, 697] on button "Submit Question" at bounding box center [1222, 698] width 130 height 30
